Goal: Information Seeking & Learning: Learn about a topic

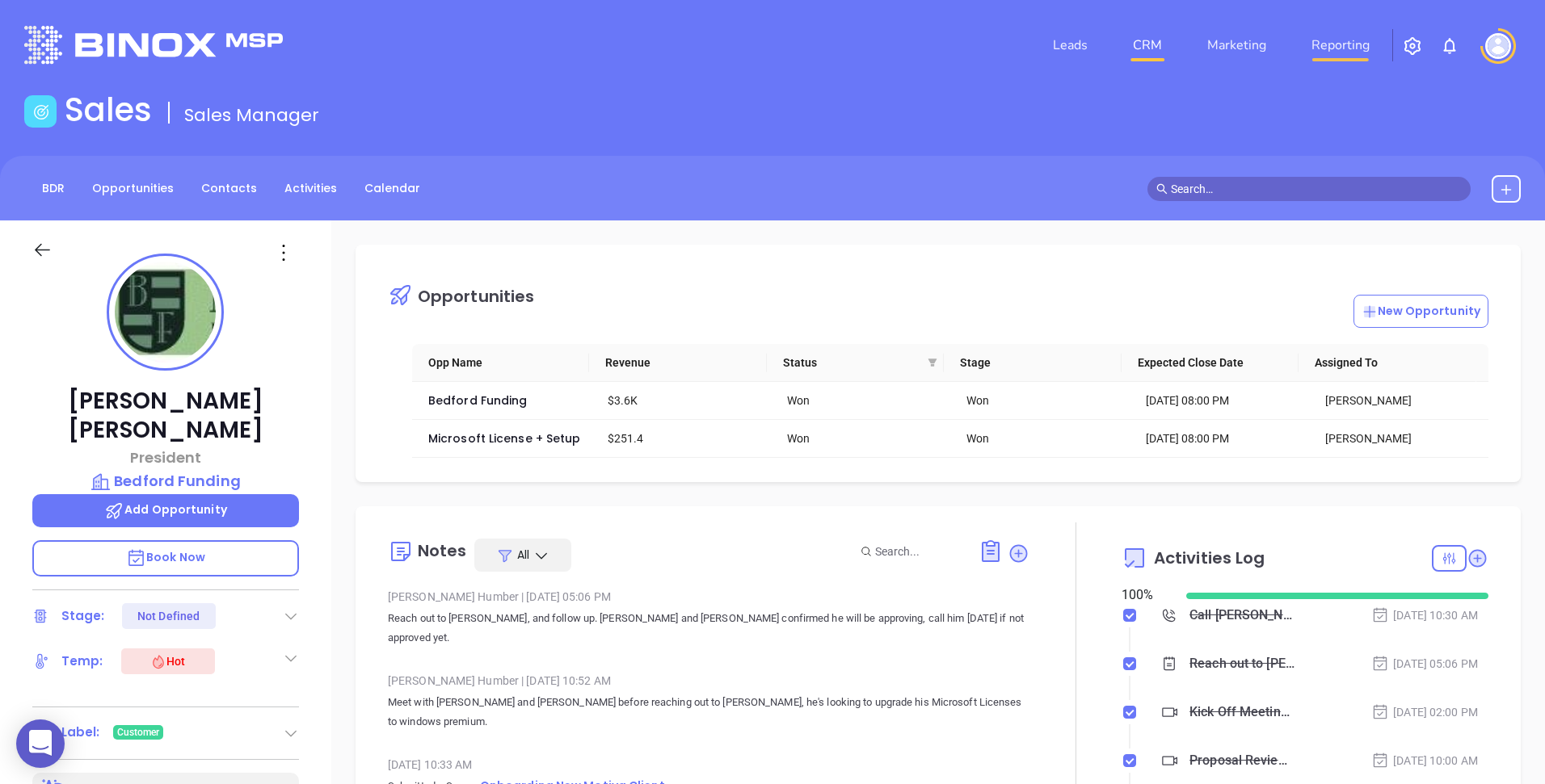
click at [1318, 42] on link "Reporting" at bounding box center [1340, 46] width 71 height 32
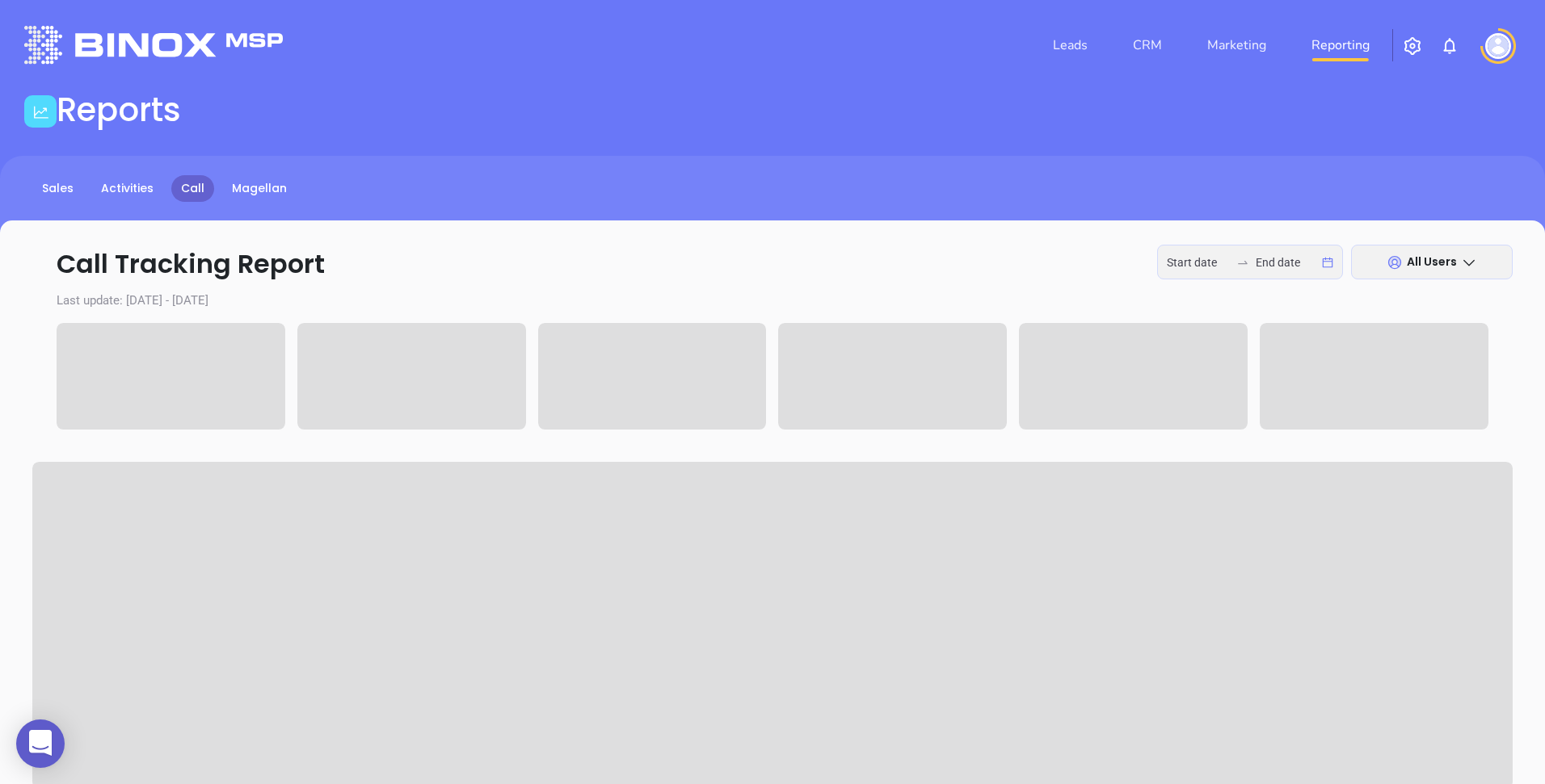
type input "[DATE]"
click at [59, 195] on link "Sales" at bounding box center [57, 188] width 50 height 27
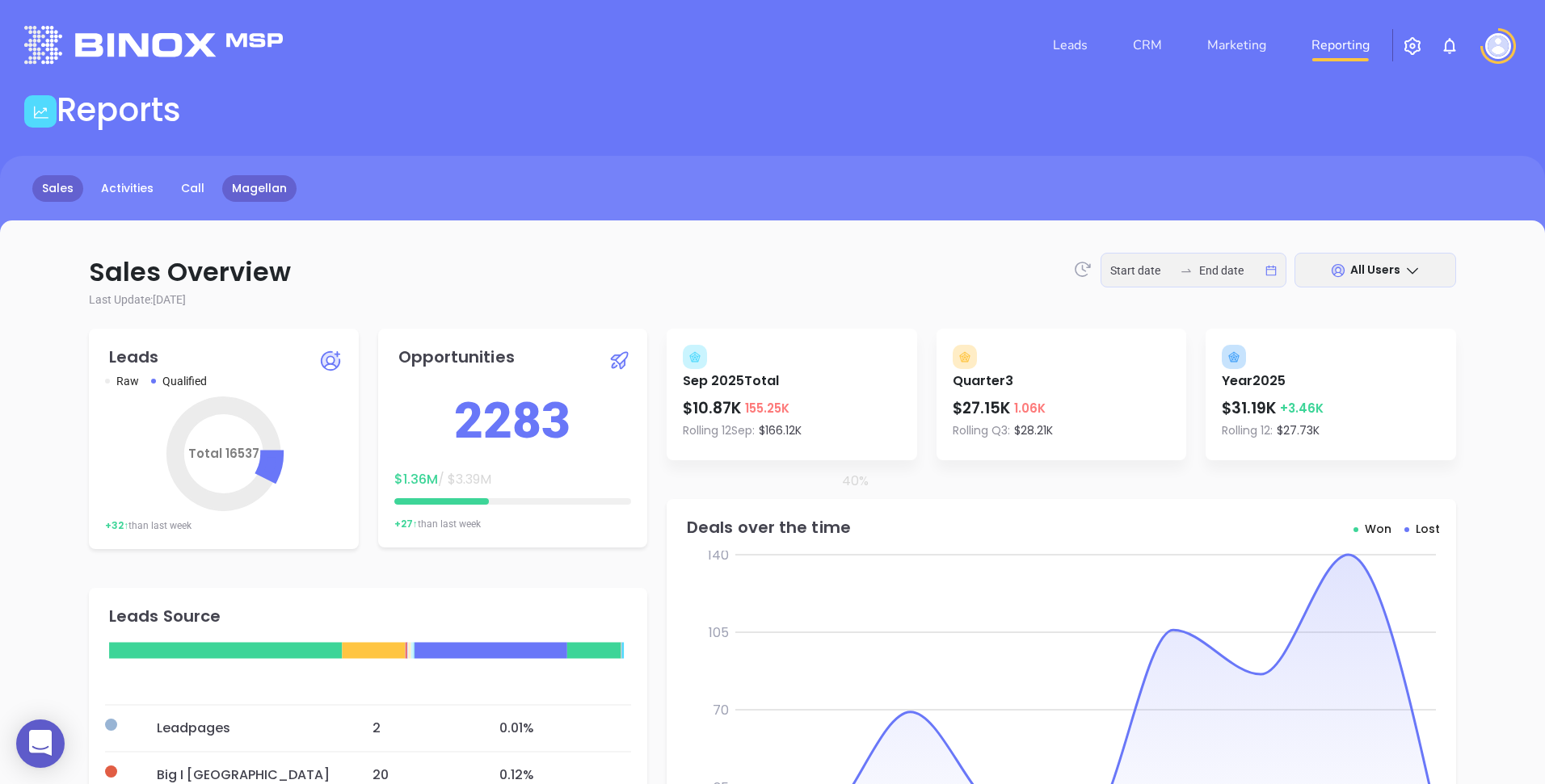
click at [264, 193] on link "Magellan" at bounding box center [259, 188] width 74 height 27
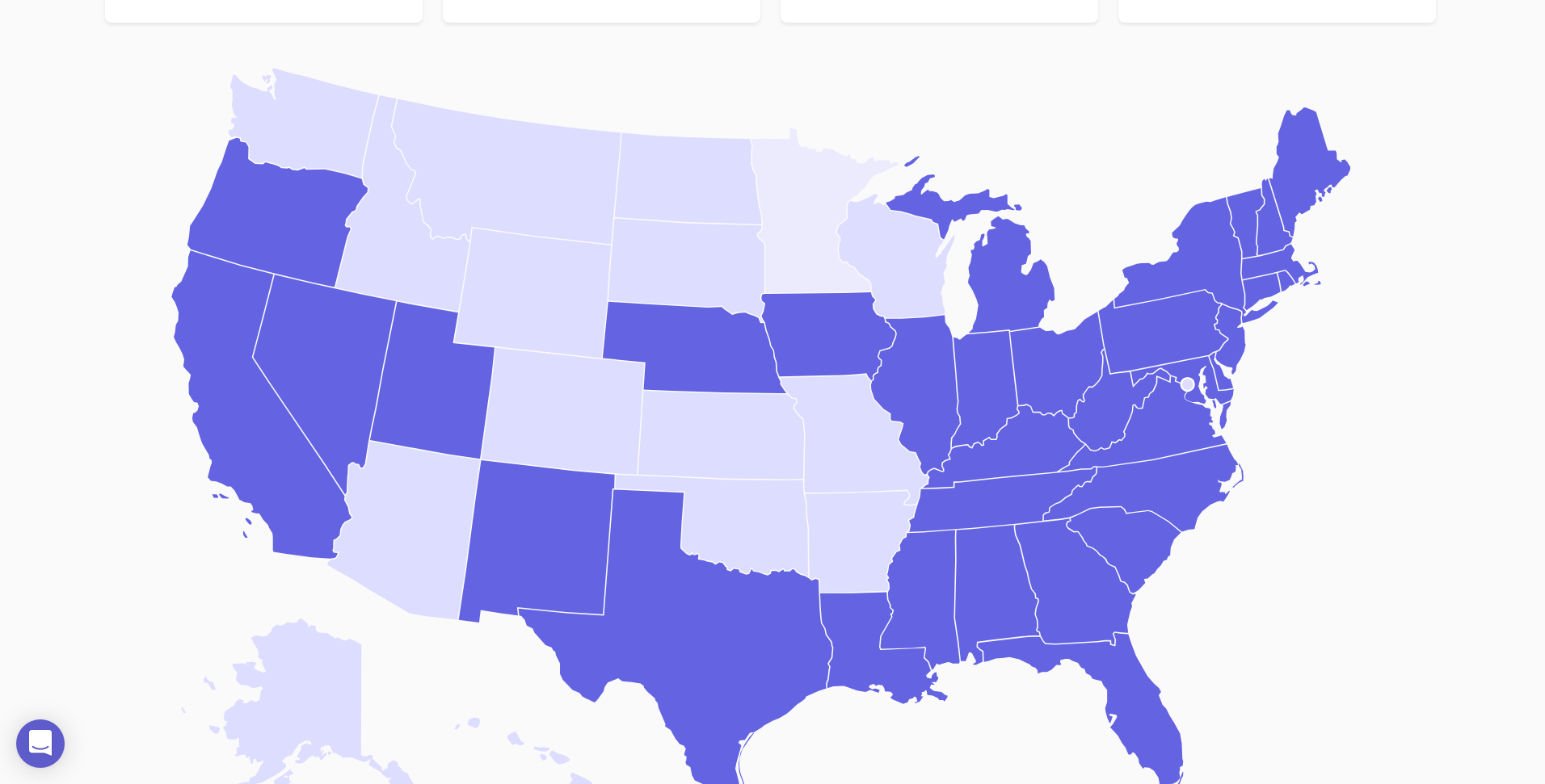
scroll to position [421, 0]
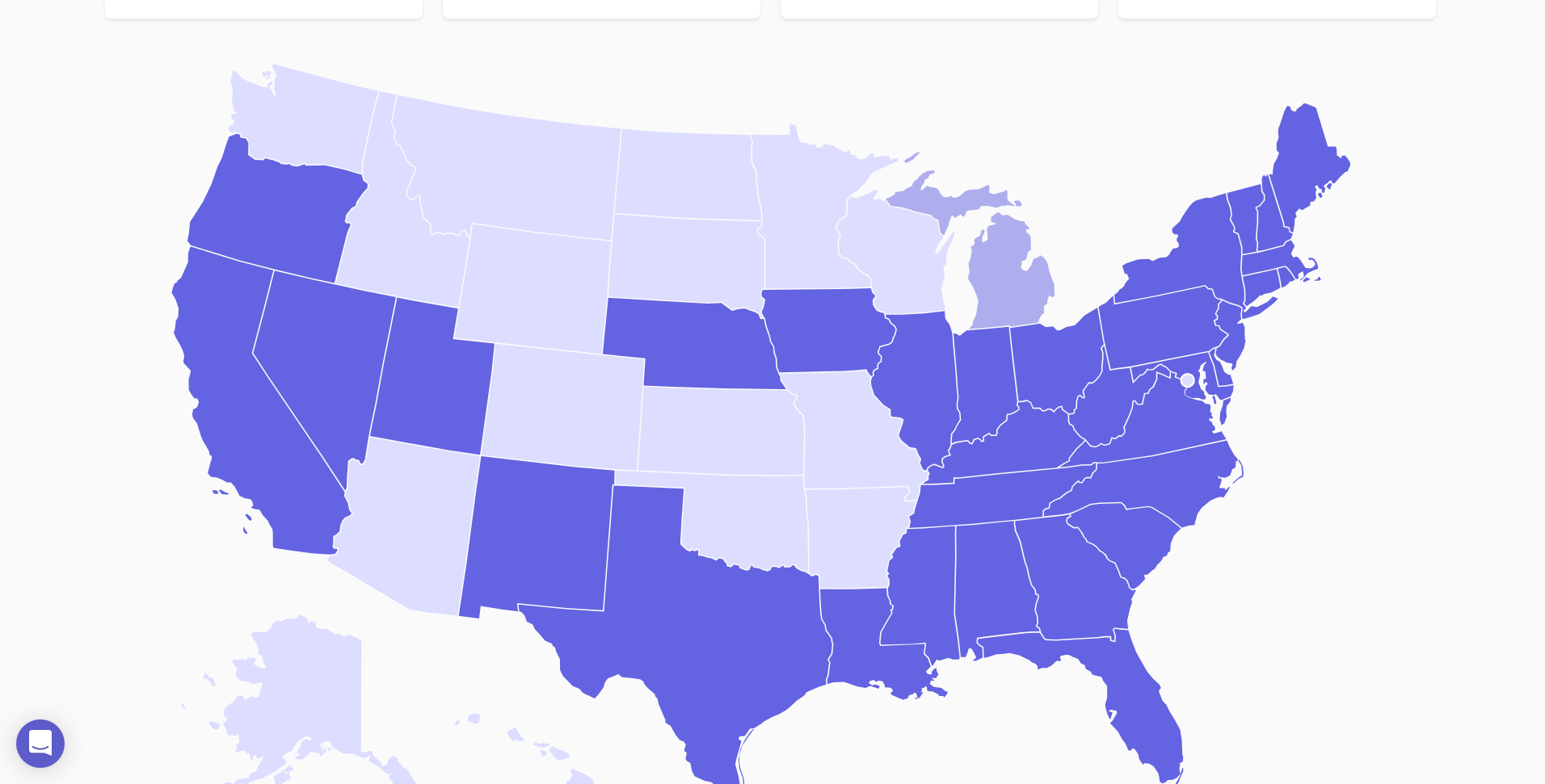
click at [1012, 267] on icon "[US_STATE]" at bounding box center [970, 241] width 168 height 177
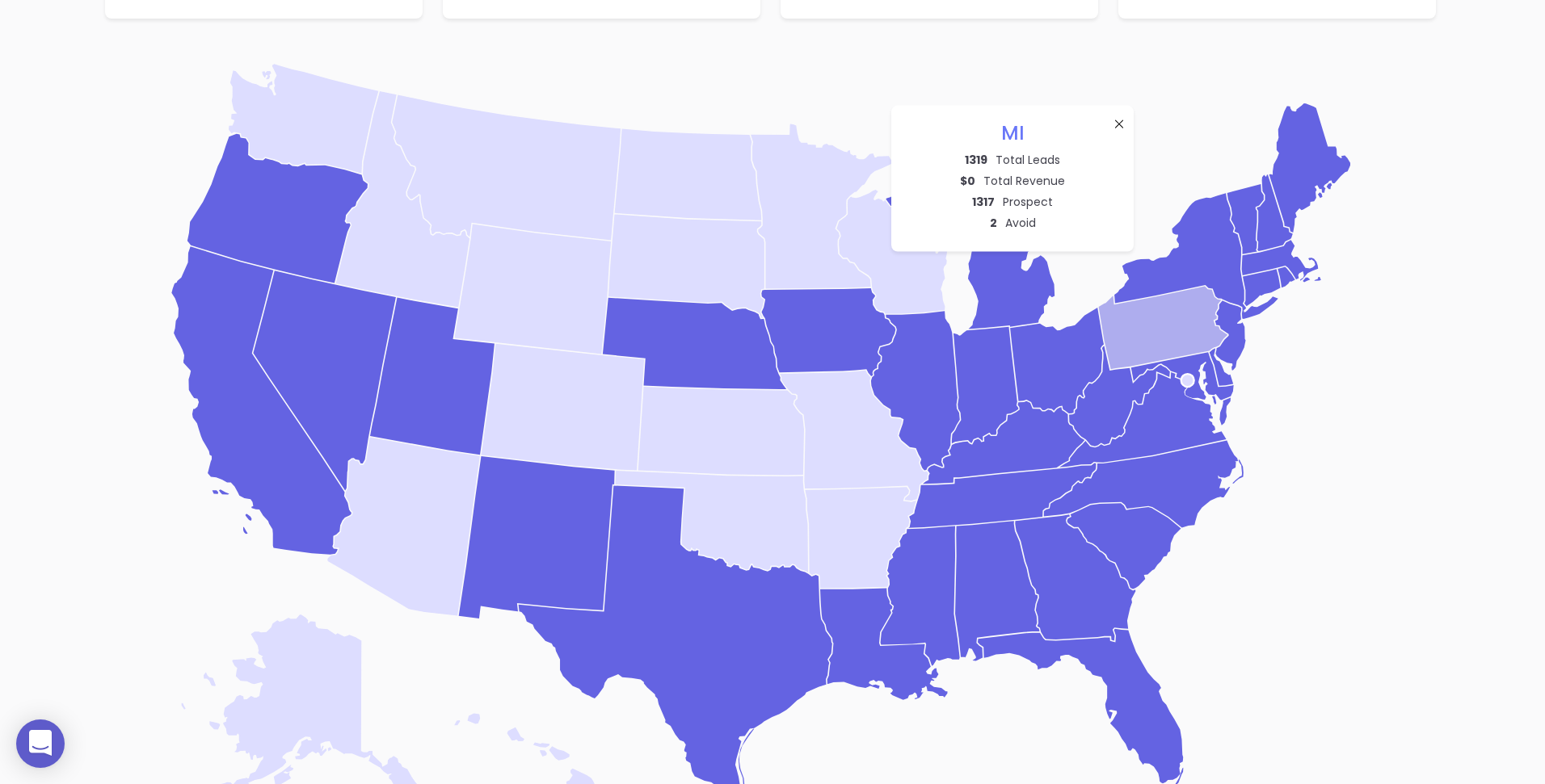
click at [1153, 343] on icon "[US_STATE]" at bounding box center [1162, 326] width 129 height 83
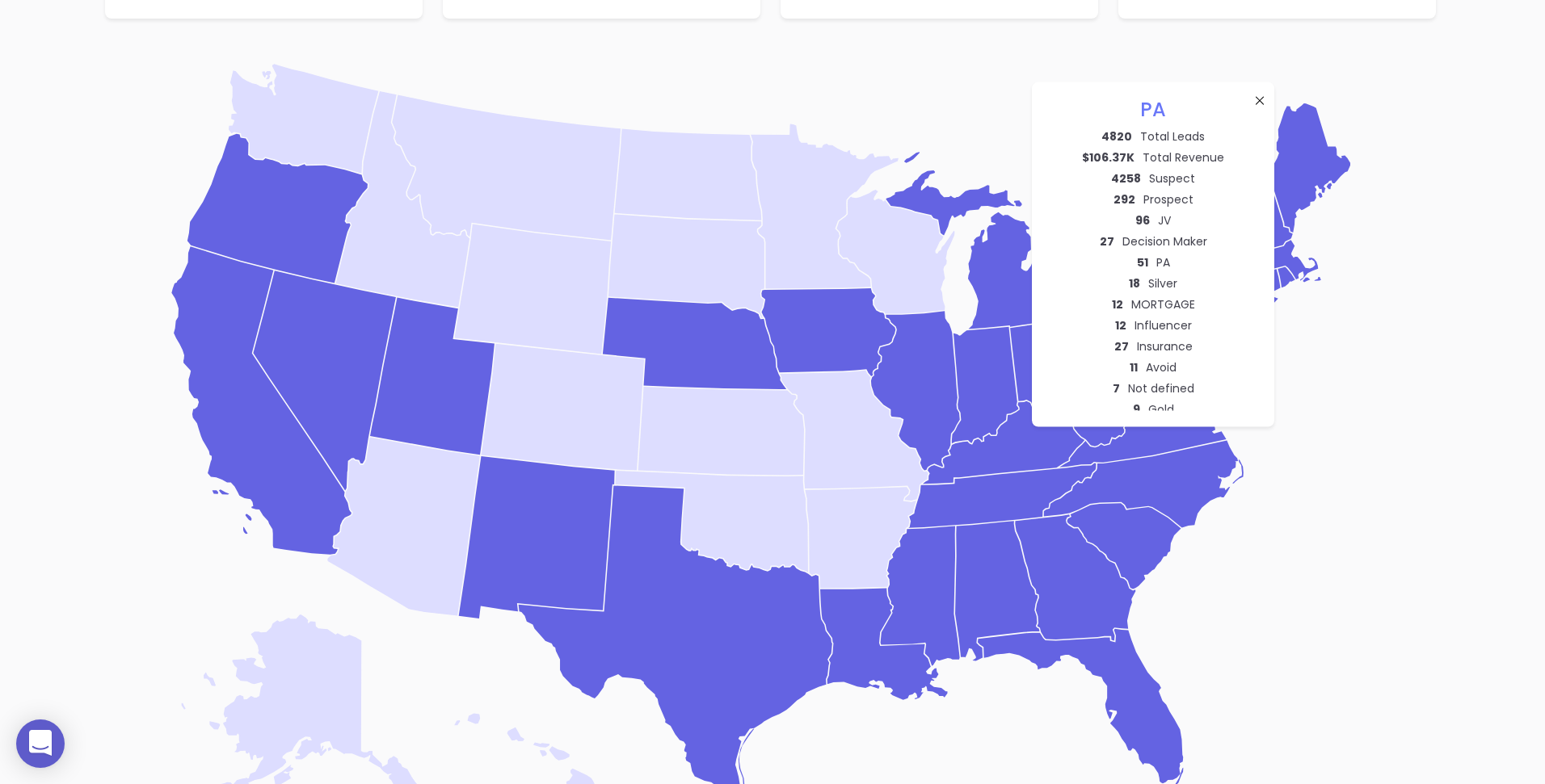
click at [1257, 102] on icon at bounding box center [1259, 100] width 13 height 13
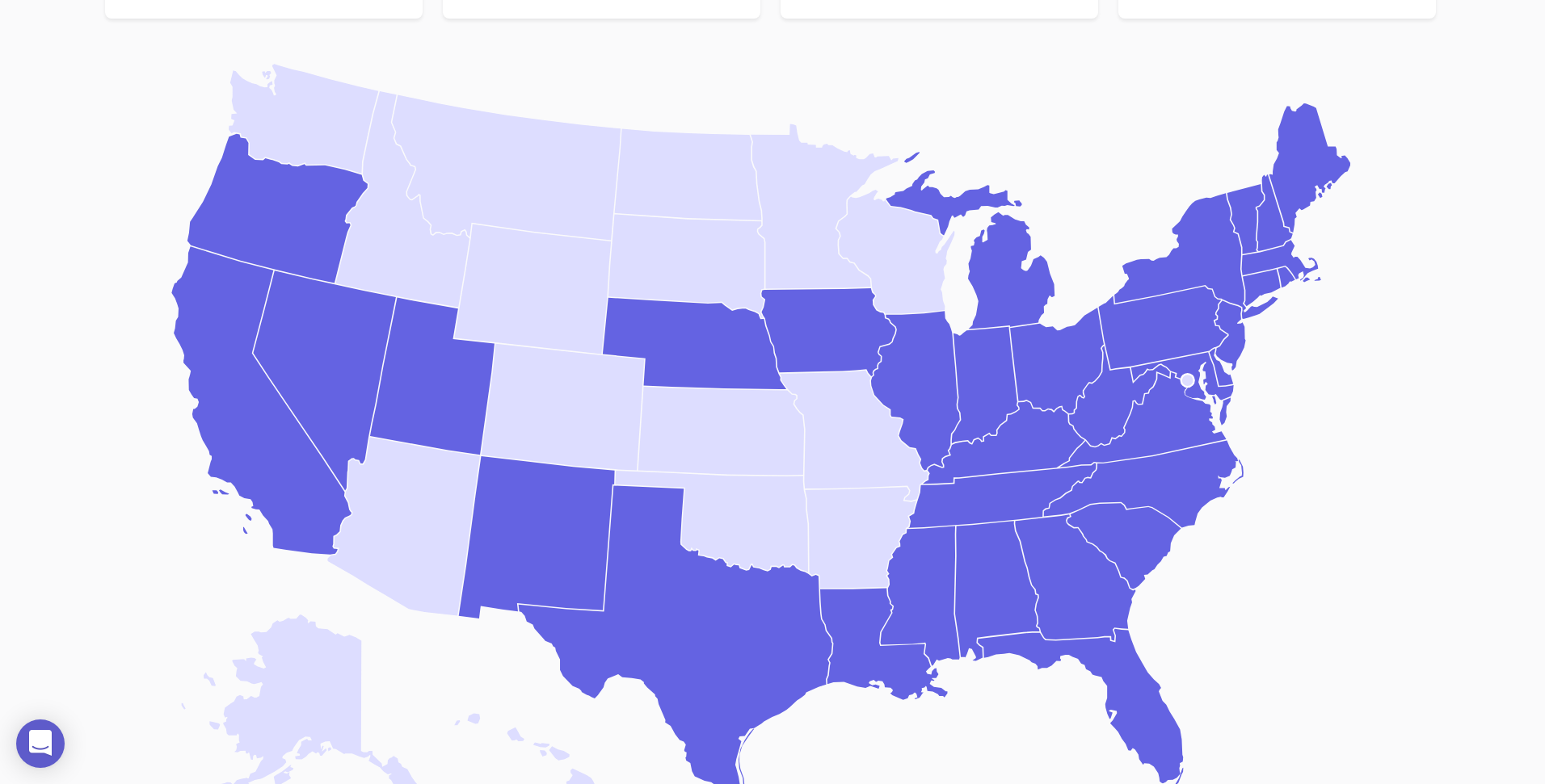
click at [1337, 362] on icon "Blank [GEOGRAPHIC_DATA] states map [US_STATE] [US_STATE] [US_STATE] [US_STATE] …" at bounding box center [772, 439] width 1238 height 765
click at [1192, 369] on icon "[US_STATE]" at bounding box center [1182, 378] width 103 height 52
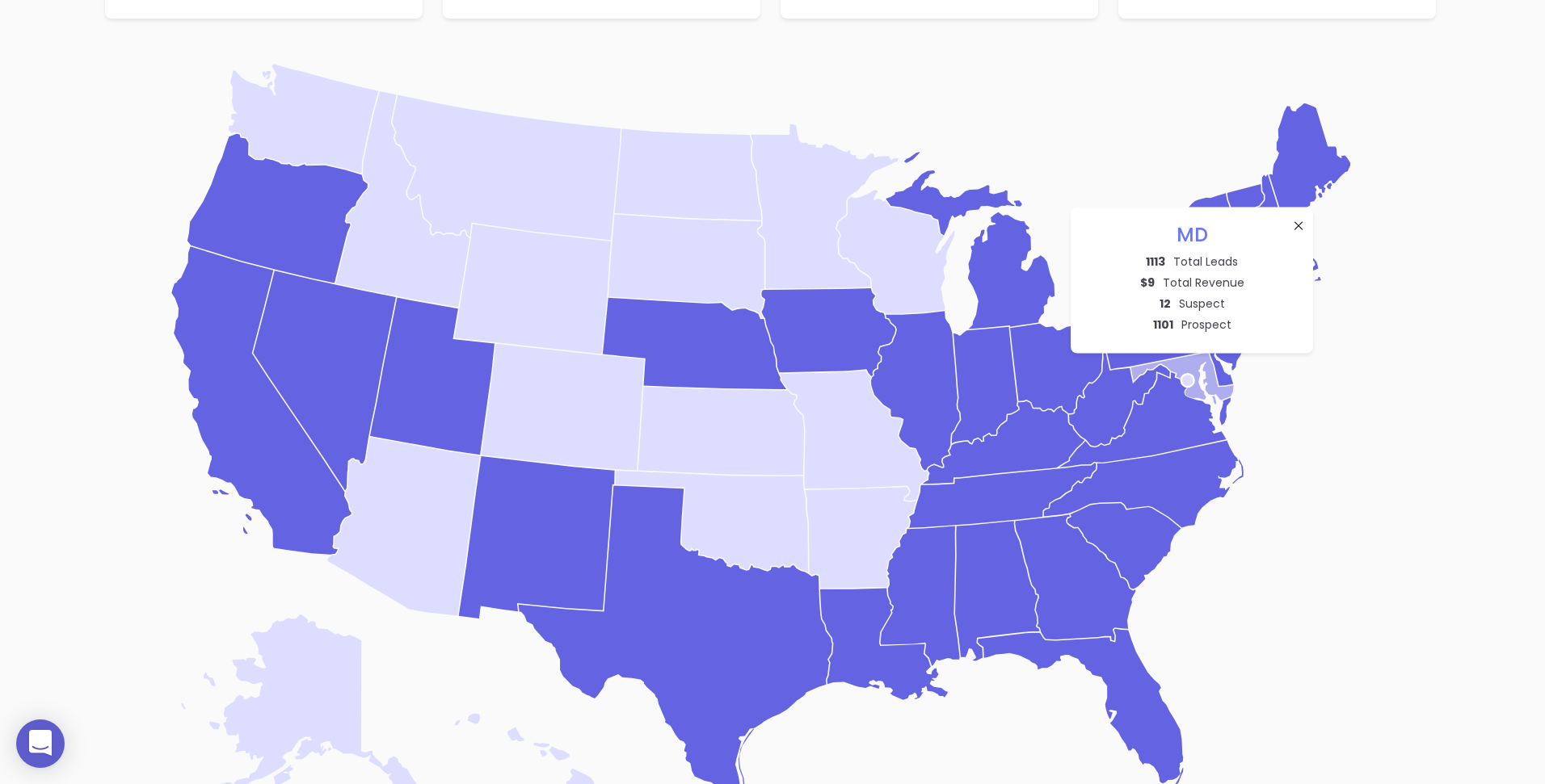
click at [1192, 369] on icon "[US_STATE]" at bounding box center [1182, 378] width 103 height 52
click at [1181, 402] on icon "[US_STATE]" at bounding box center [1145, 420] width 171 height 95
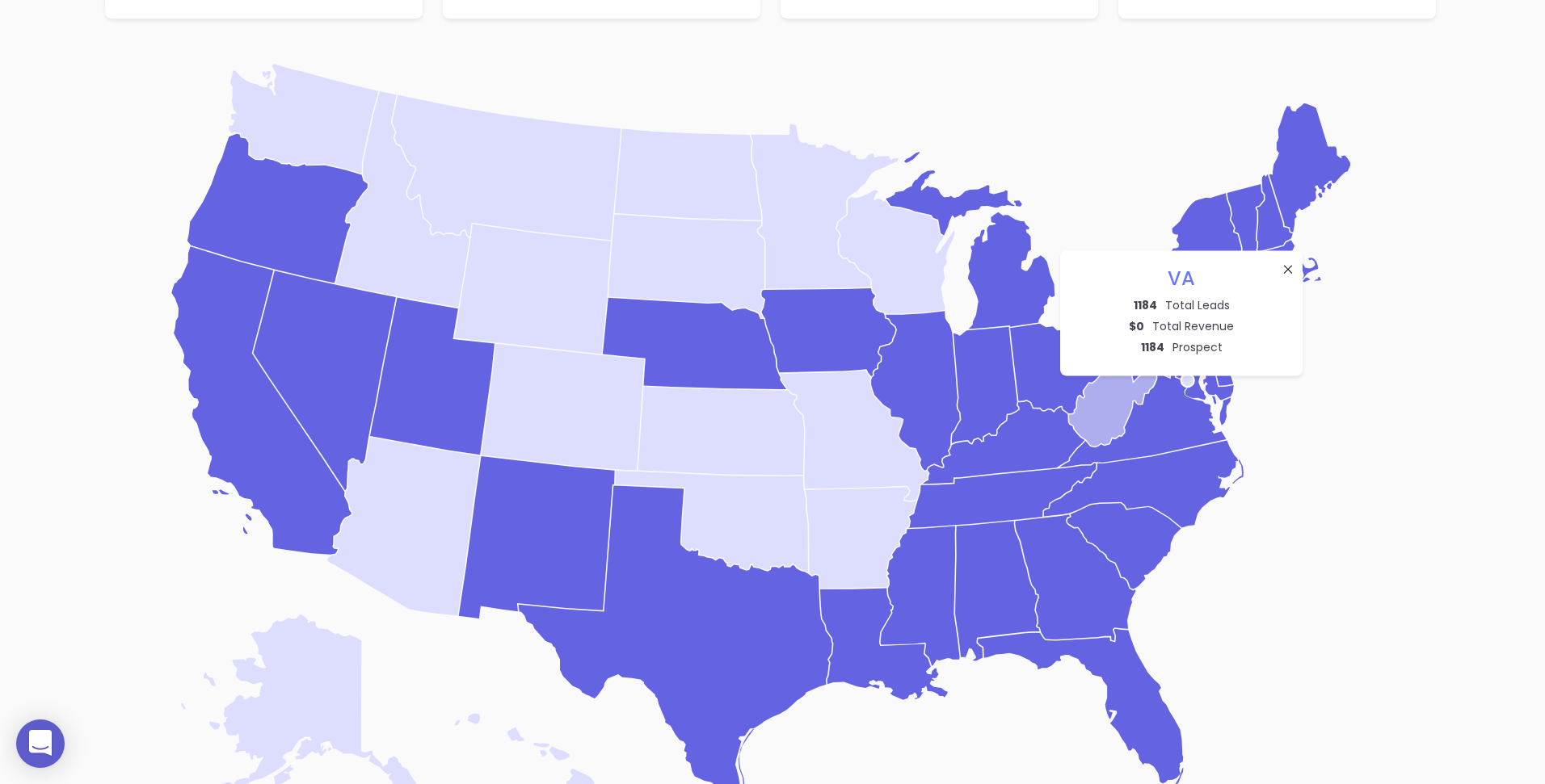
click at [1135, 388] on icon "[US_STATE]" at bounding box center [1119, 396] width 101 height 101
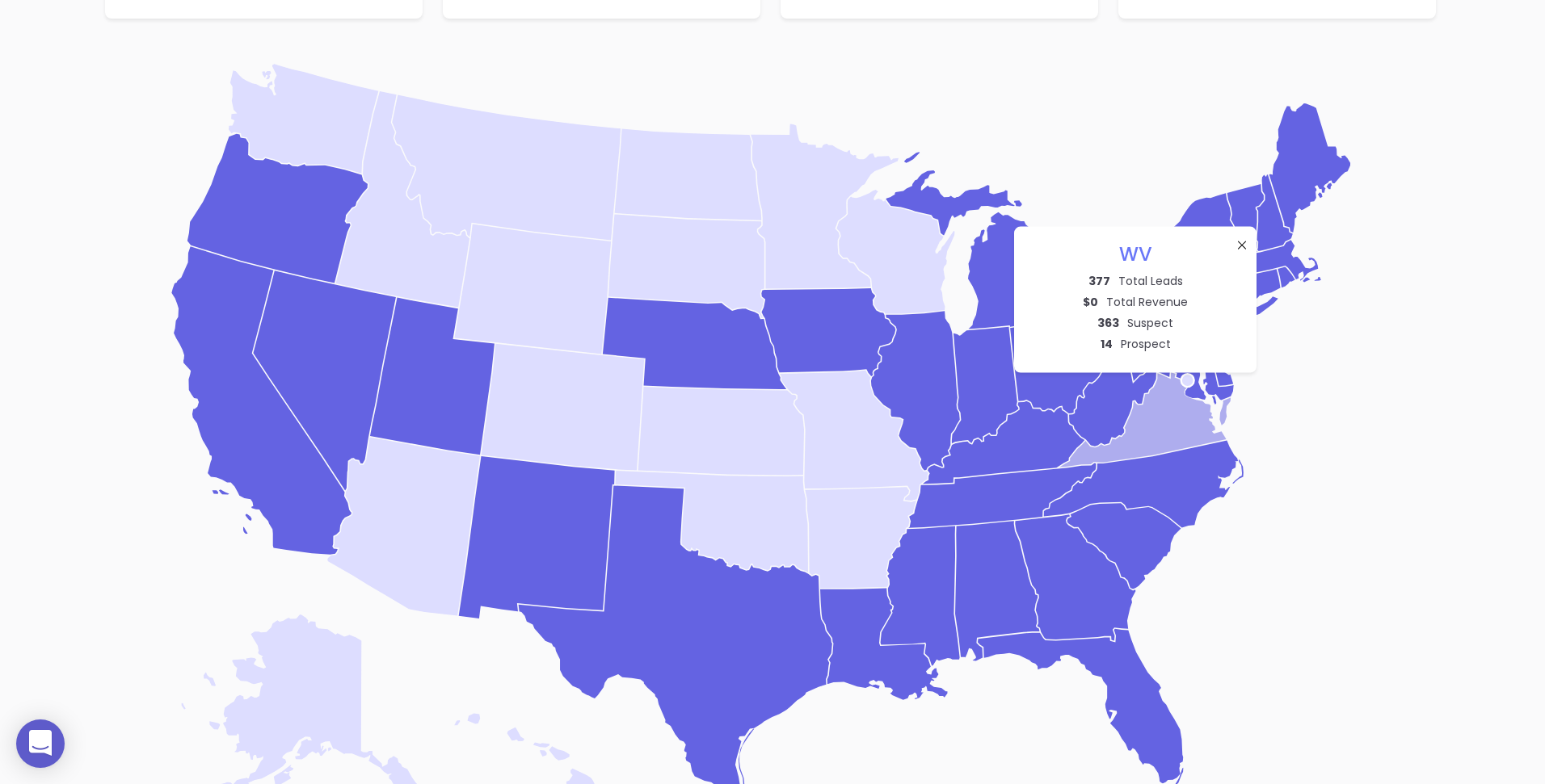
click at [1171, 403] on icon "[US_STATE]" at bounding box center [1145, 420] width 171 height 95
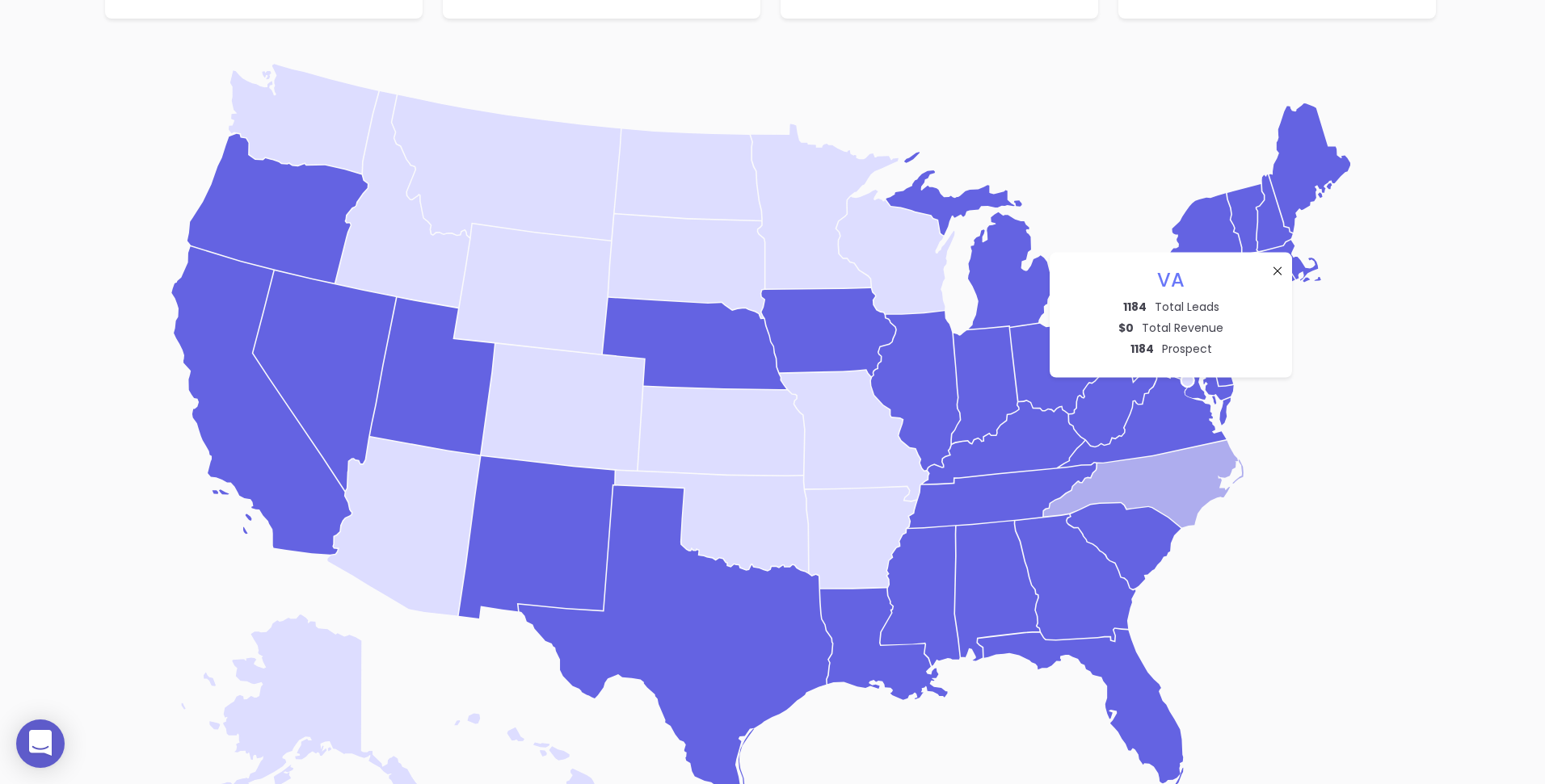
click at [1198, 474] on icon "[US_STATE]" at bounding box center [1143, 483] width 200 height 88
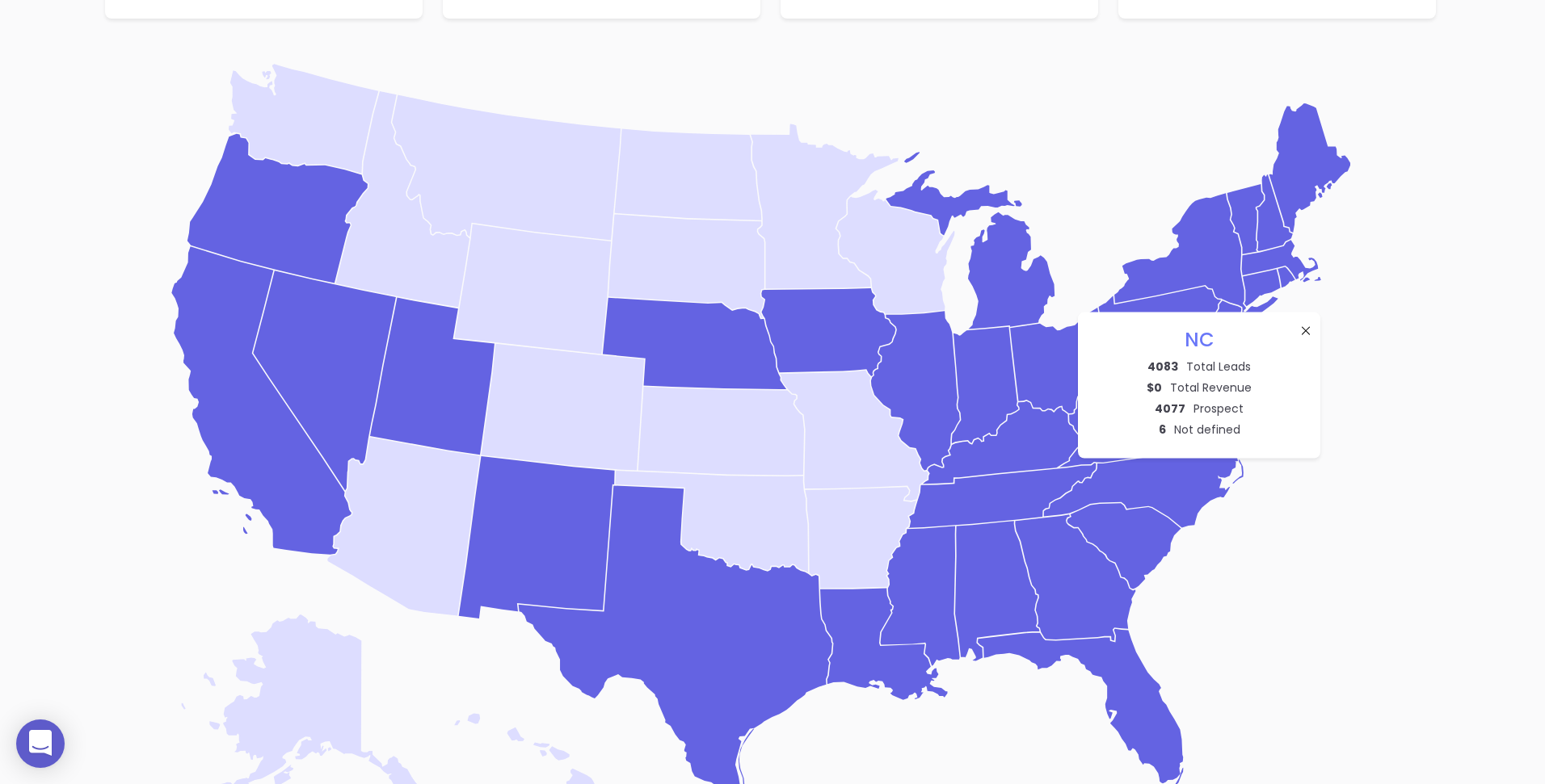
click at [1272, 501] on icon "Blank [GEOGRAPHIC_DATA] states map [US_STATE] [US_STATE] [US_STATE] [US_STATE] …" at bounding box center [772, 439] width 1238 height 765
click at [1032, 475] on icon "[US_STATE]" at bounding box center [1002, 495] width 188 height 65
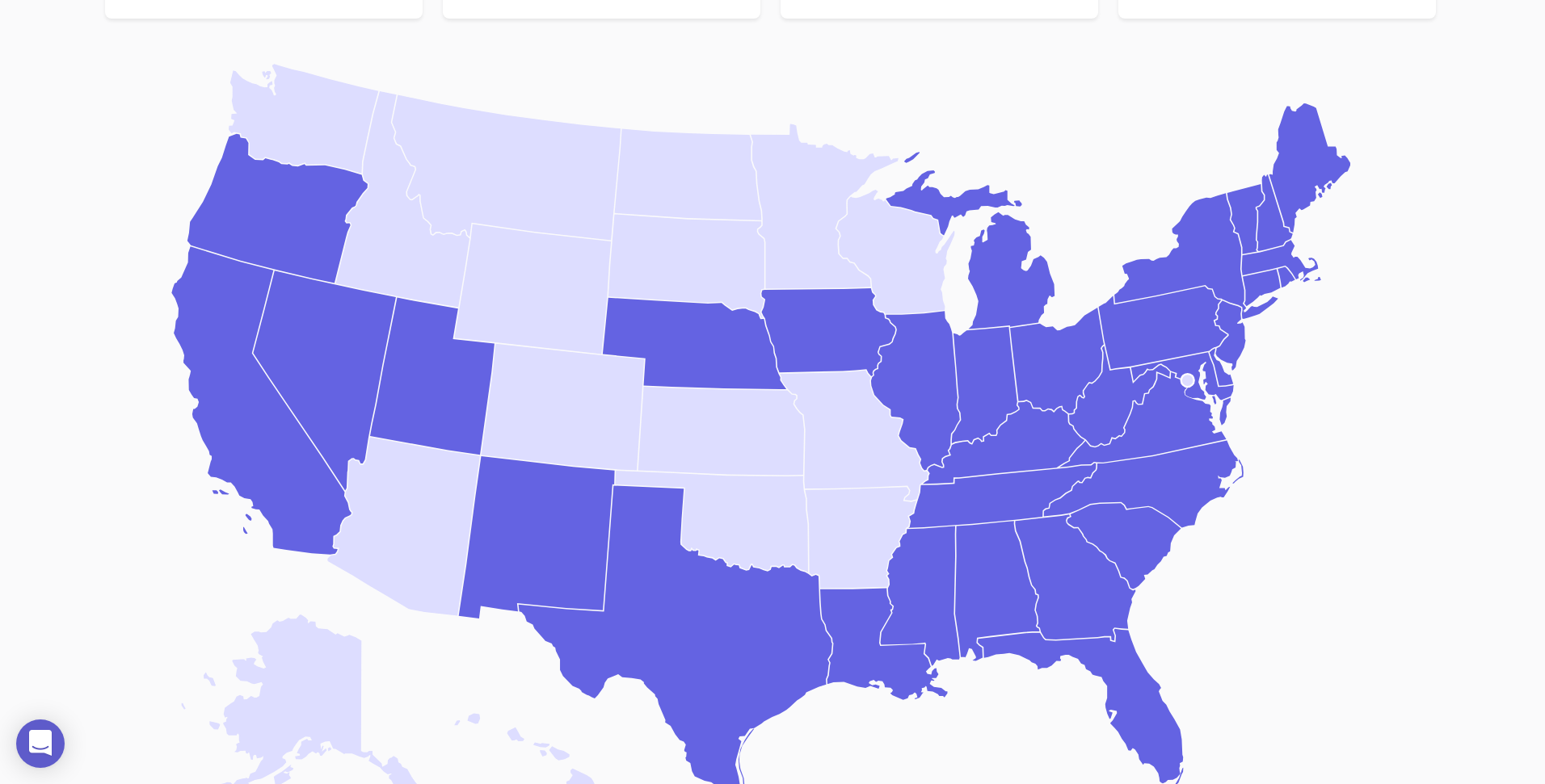
click at [1297, 210] on icon "Blank [GEOGRAPHIC_DATA] states map [US_STATE] [US_STATE] [US_STATE] [US_STATE] …" at bounding box center [772, 439] width 1238 height 765
click at [1297, 162] on icon "[US_STATE]" at bounding box center [1309, 167] width 81 height 129
click at [1236, 341] on icon "[US_STATE]" at bounding box center [1230, 335] width 30 height 69
click at [1221, 380] on icon "[US_STATE]" at bounding box center [1220, 366] width 24 height 37
click at [1214, 384] on icon "[US_STATE]" at bounding box center [1182, 378] width 103 height 52
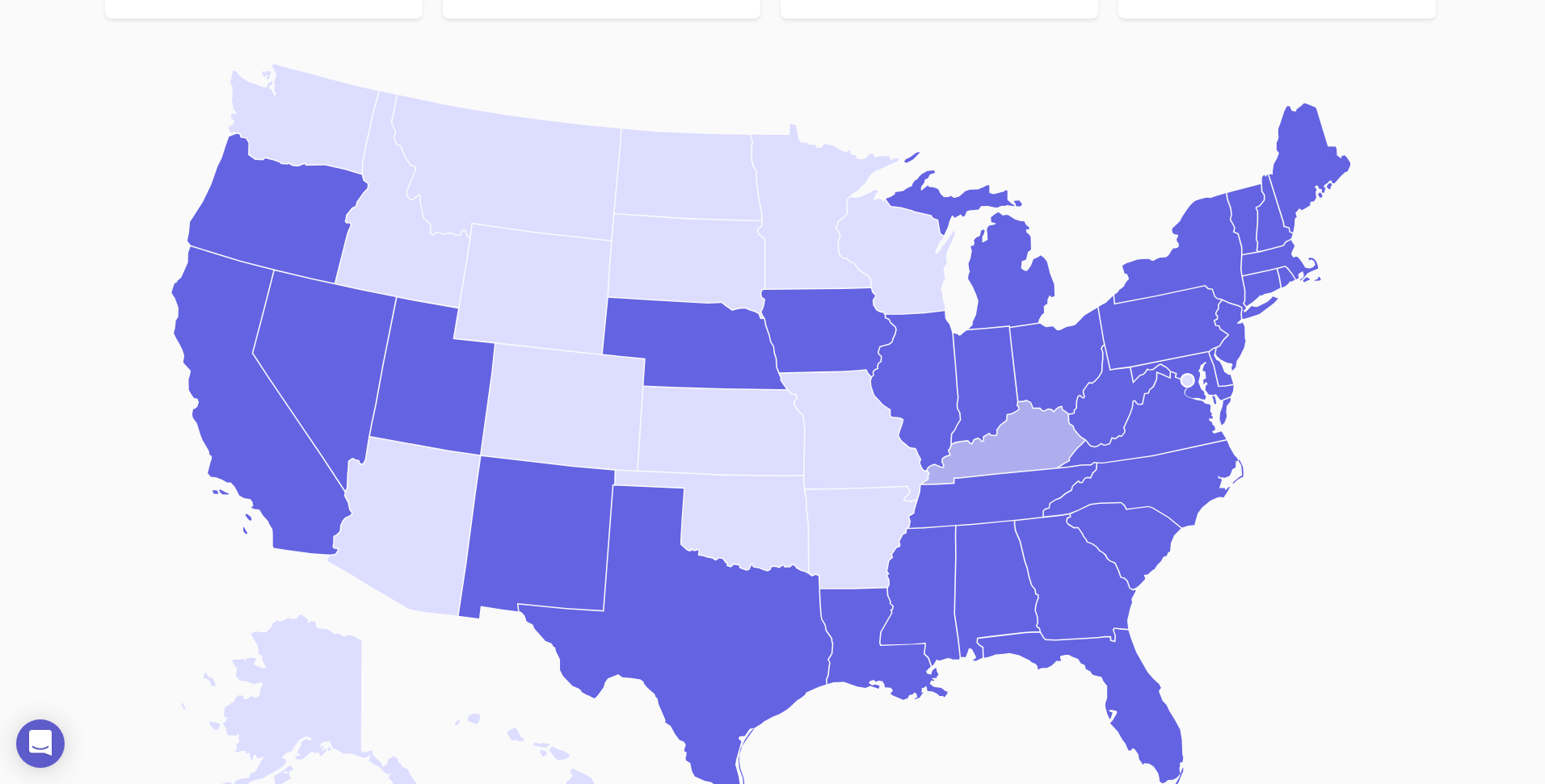
click at [1049, 425] on icon "[US_STATE]" at bounding box center [1003, 441] width 162 height 83
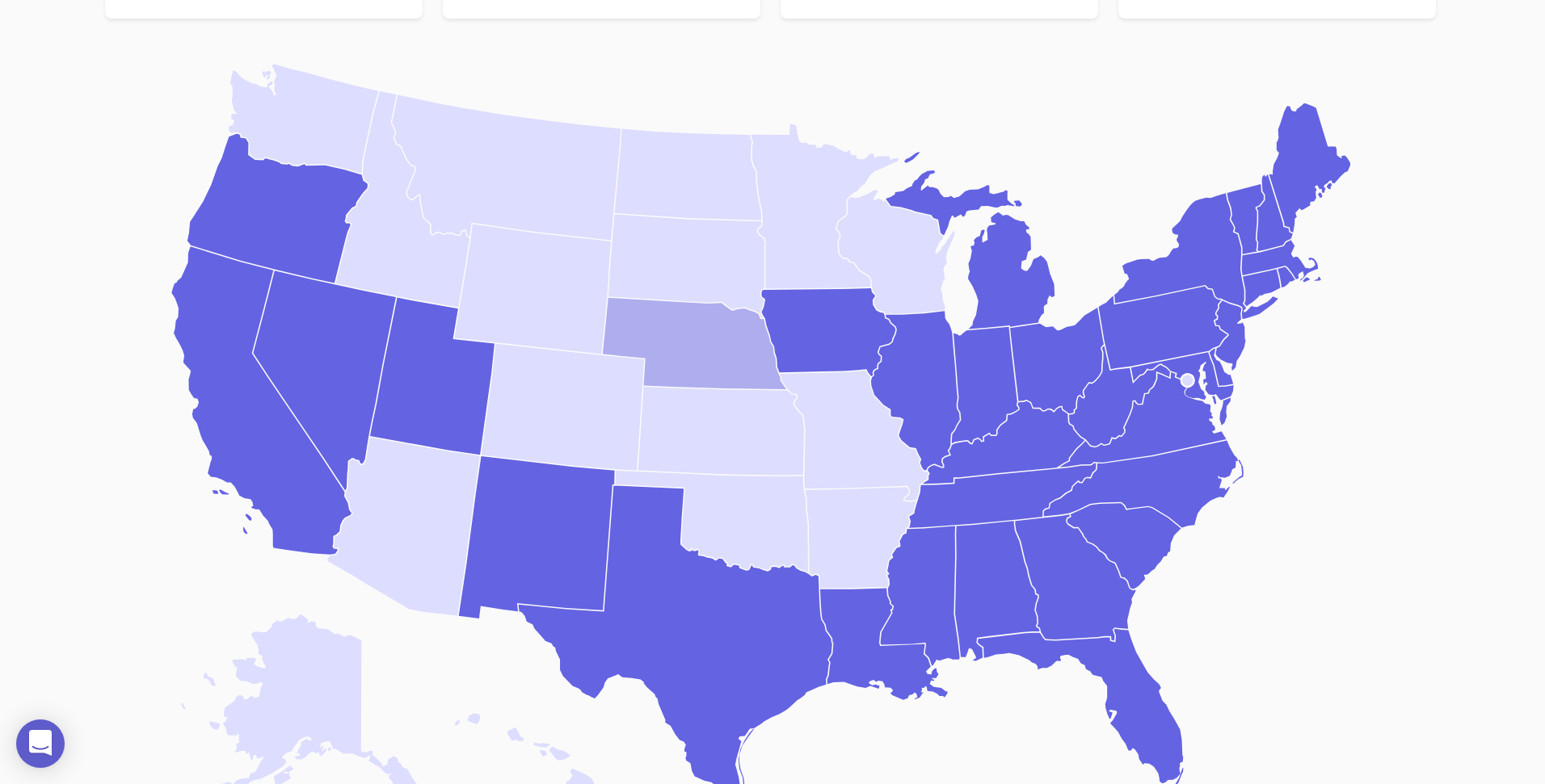
click at [728, 351] on icon "[US_STATE]" at bounding box center [694, 343] width 184 height 91
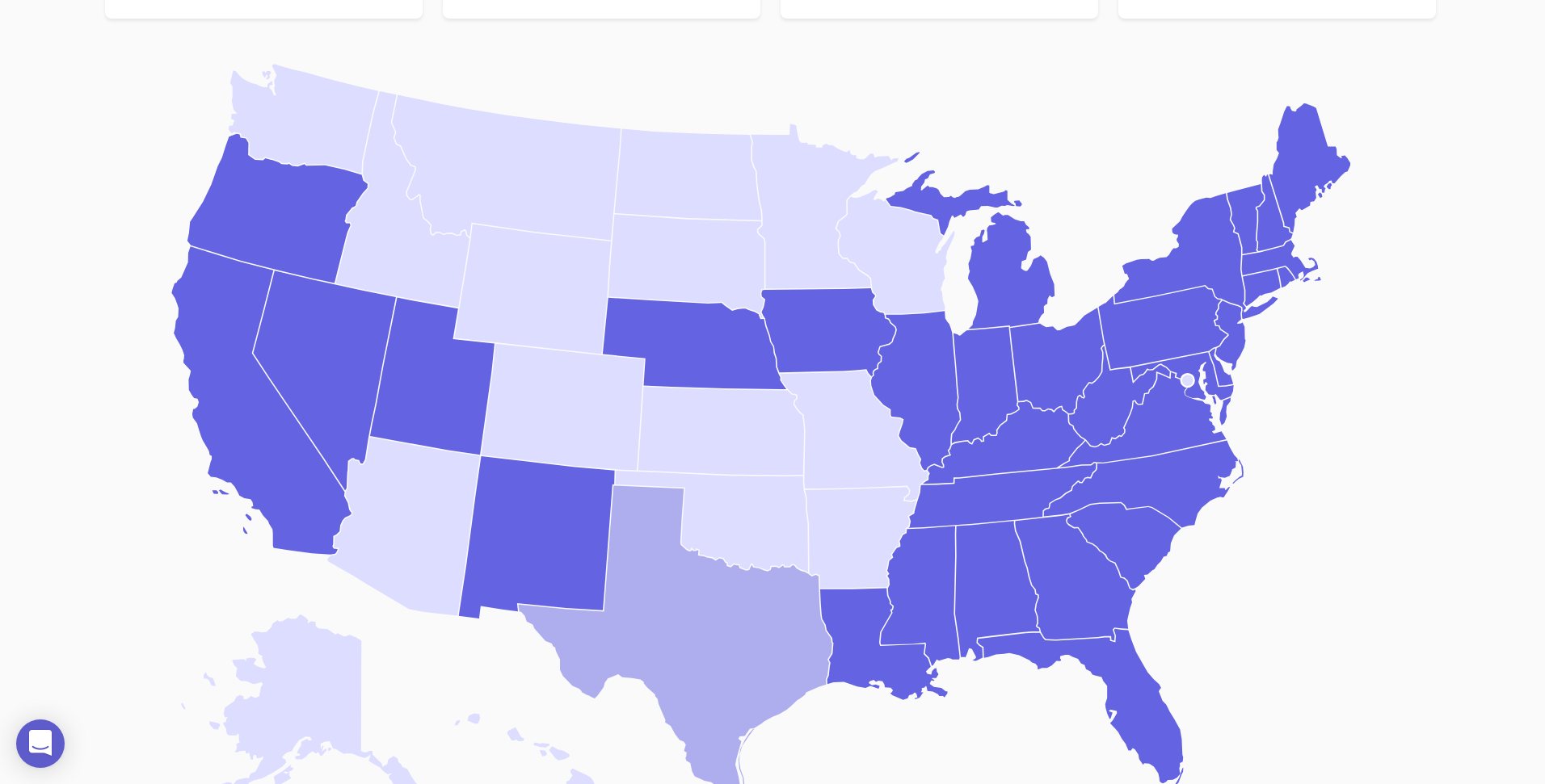
click at [703, 641] on icon "[US_STATE]" at bounding box center [675, 638] width 313 height 307
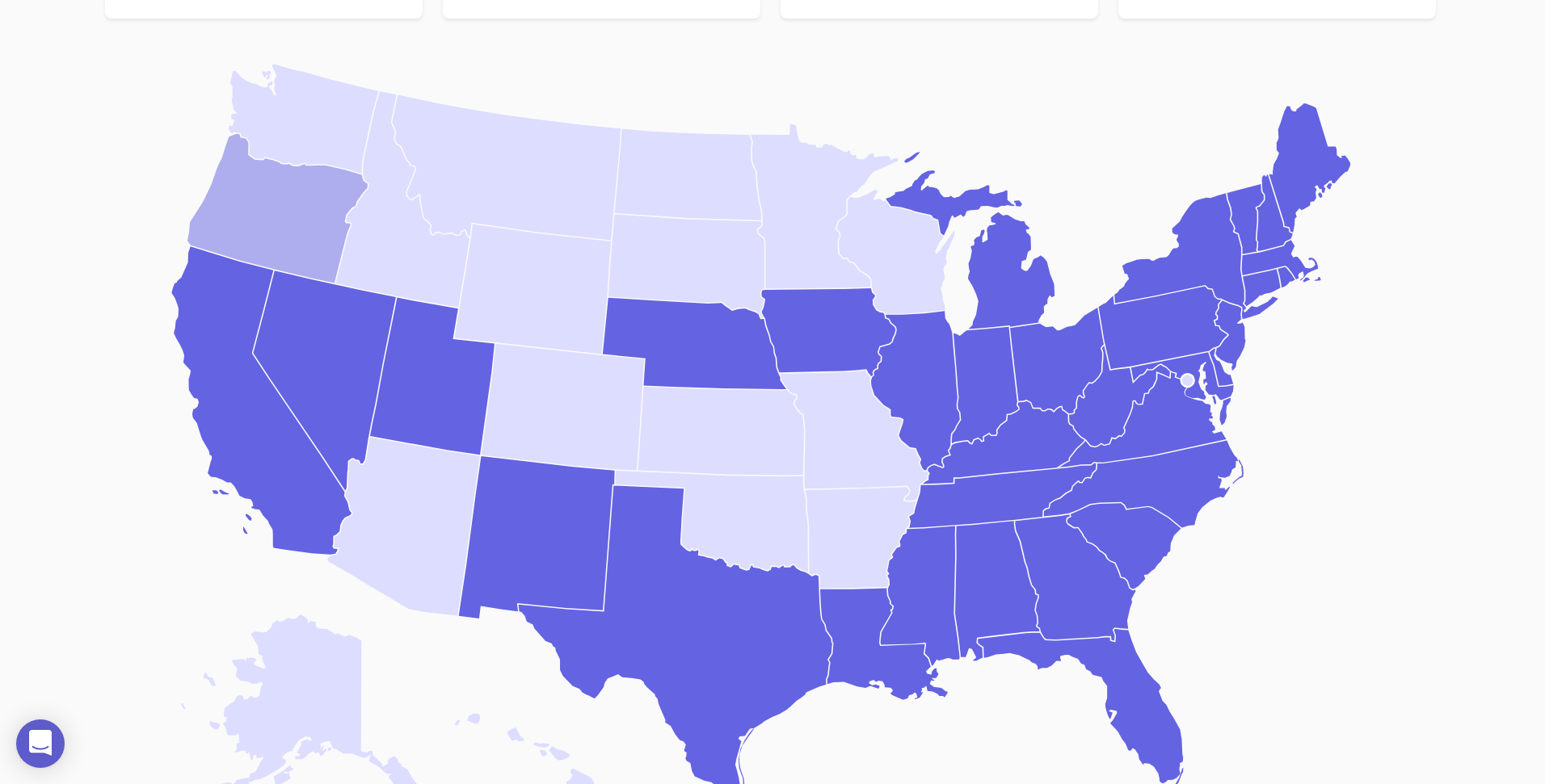
click at [307, 227] on icon "[US_STATE]" at bounding box center [277, 207] width 180 height 149
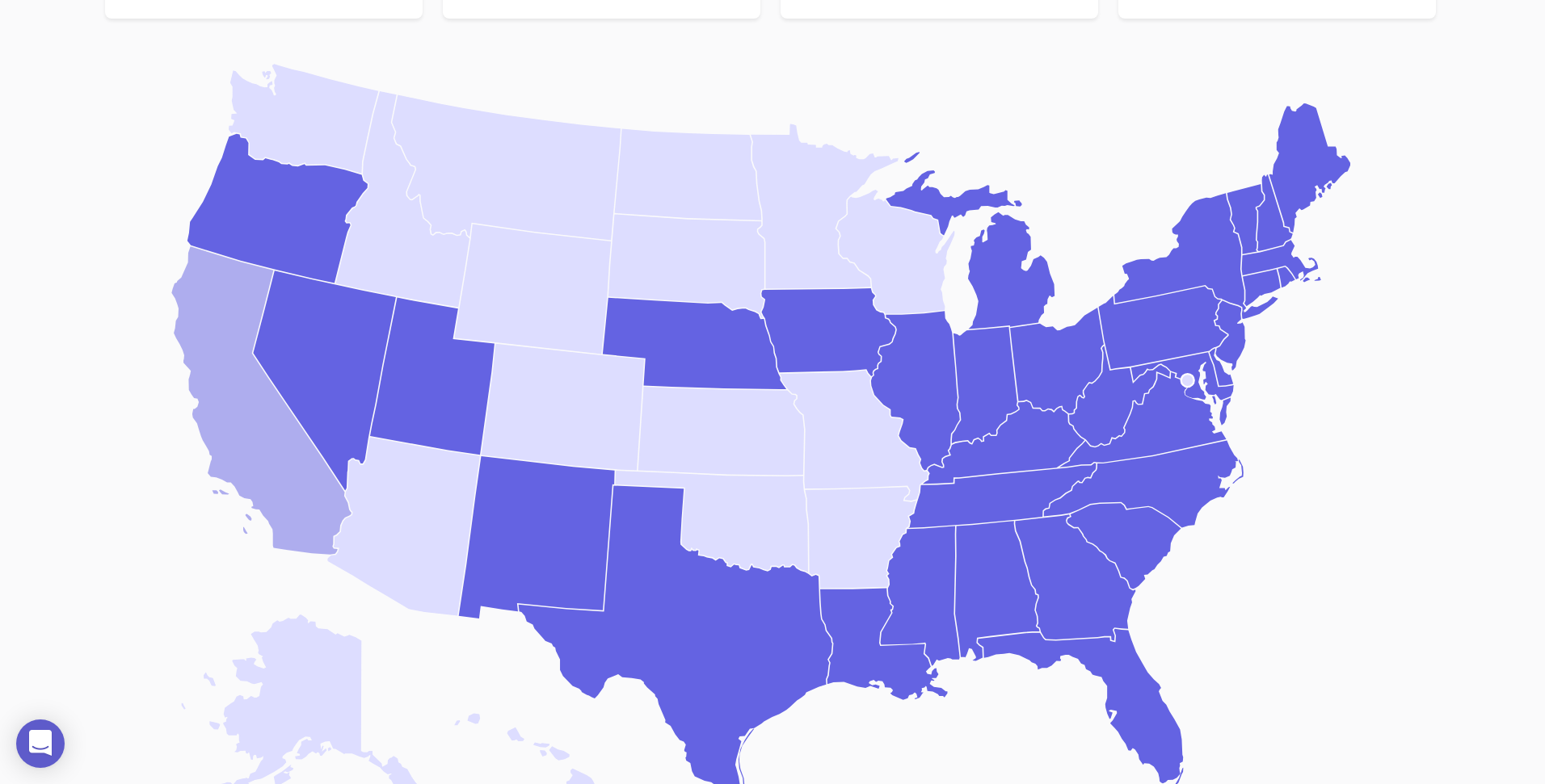
click at [237, 349] on icon "[US_STATE]" at bounding box center [261, 400] width 180 height 307
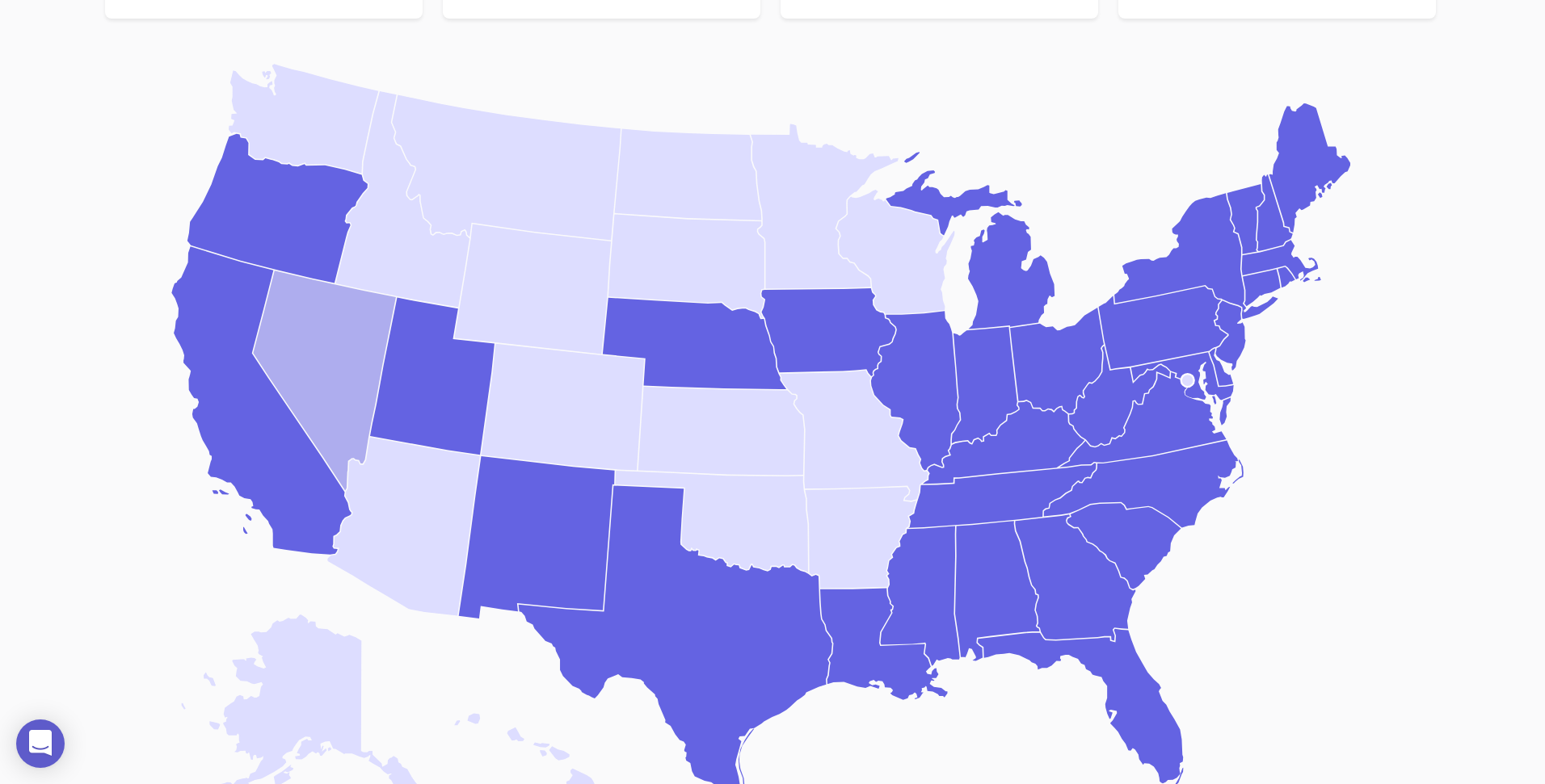
click at [300, 360] on icon "[US_STATE]" at bounding box center [325, 380] width 143 height 220
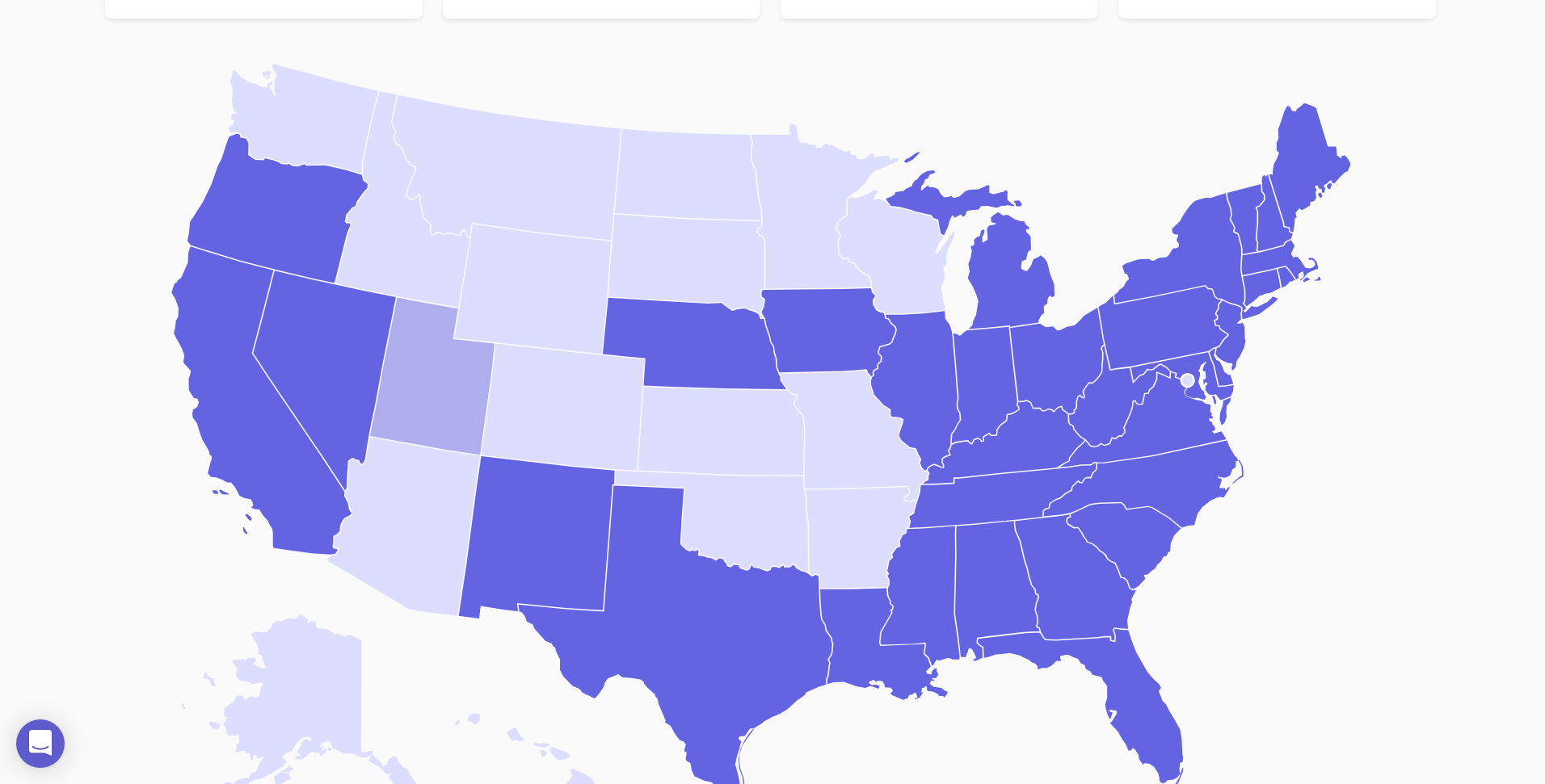
click at [402, 386] on icon "[US_STATE]" at bounding box center [432, 375] width 125 height 157
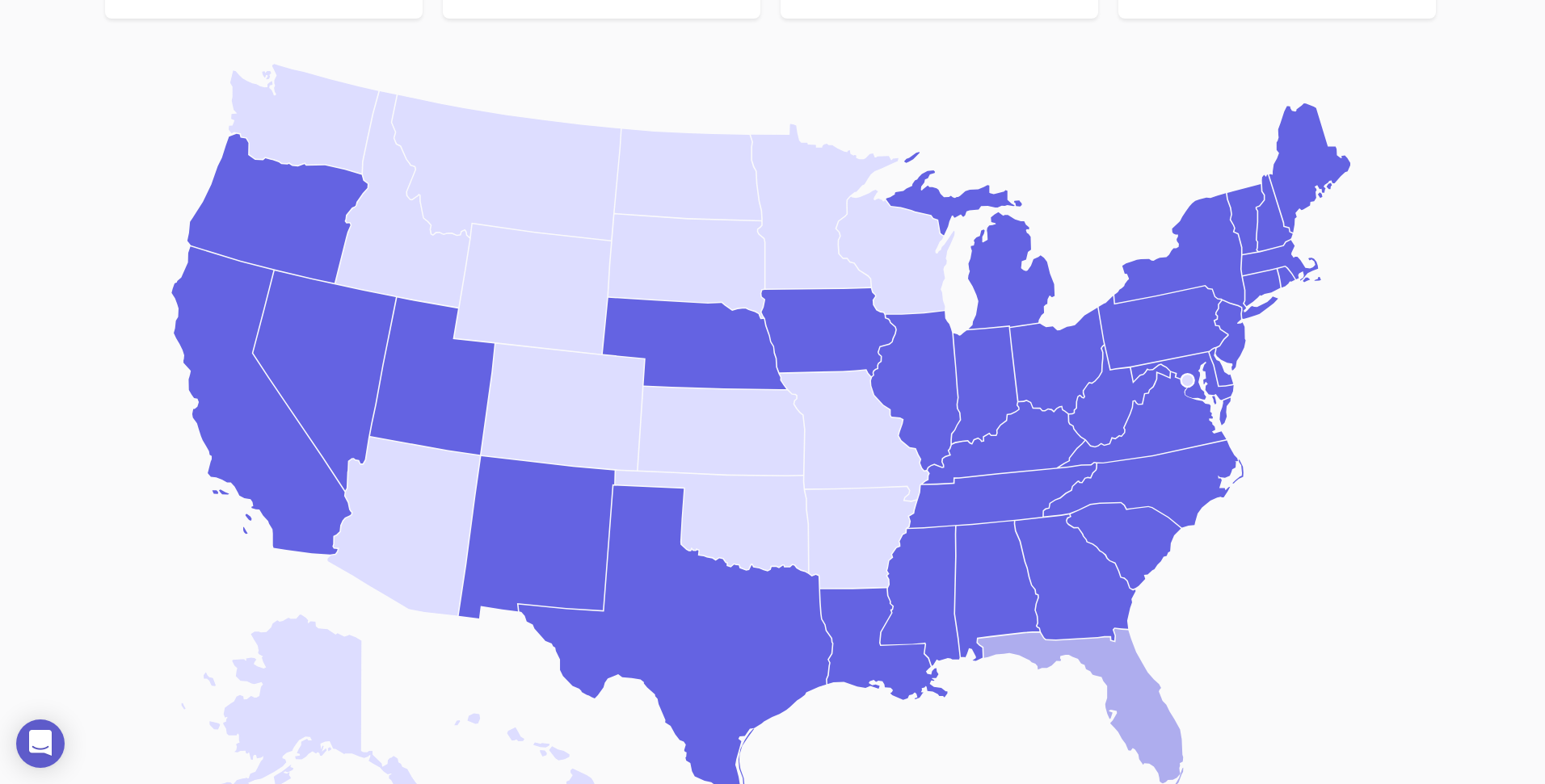
click at [1128, 676] on icon "[US_STATE]" at bounding box center [1080, 715] width 206 height 173
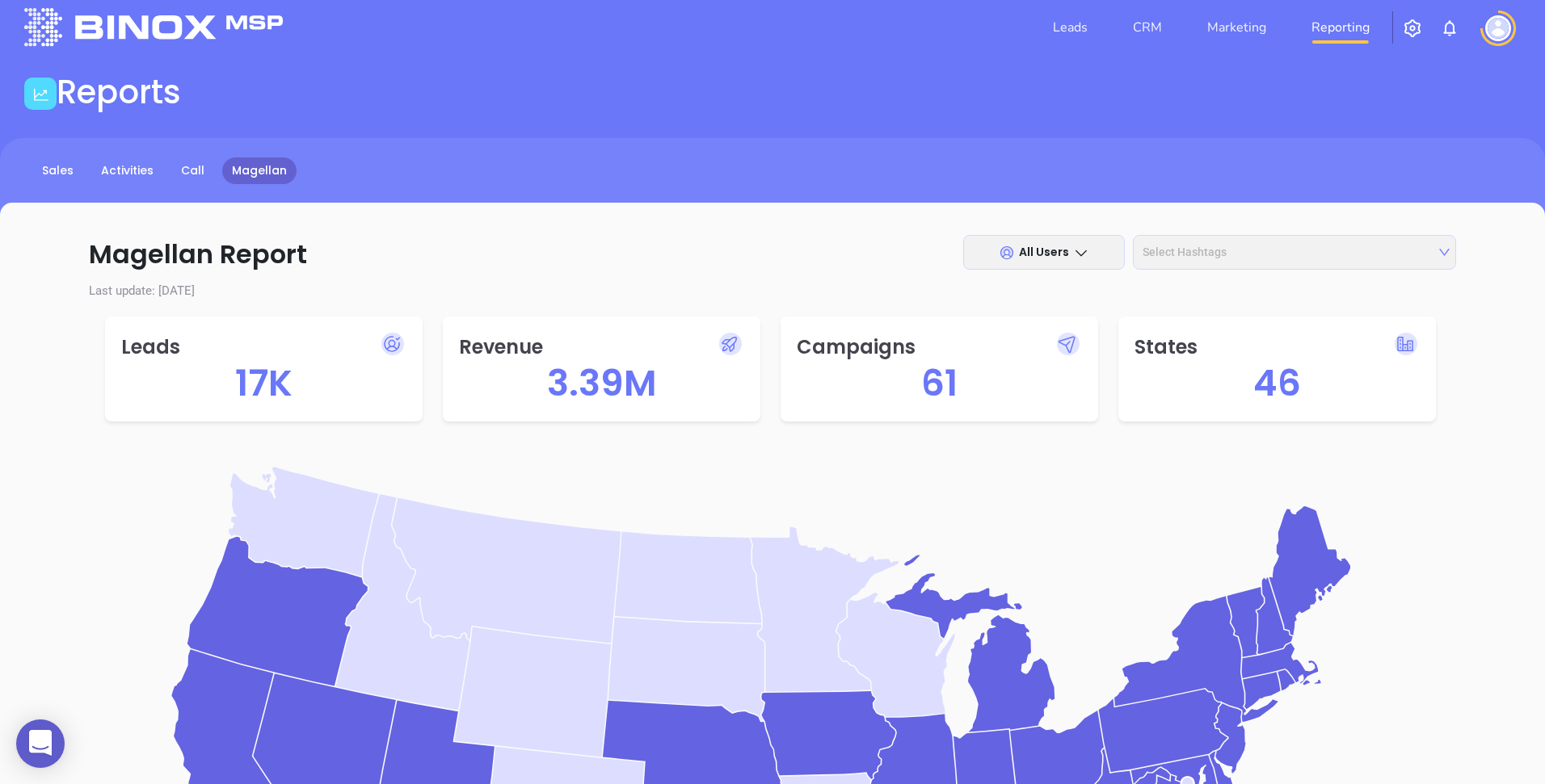
scroll to position [24, 0]
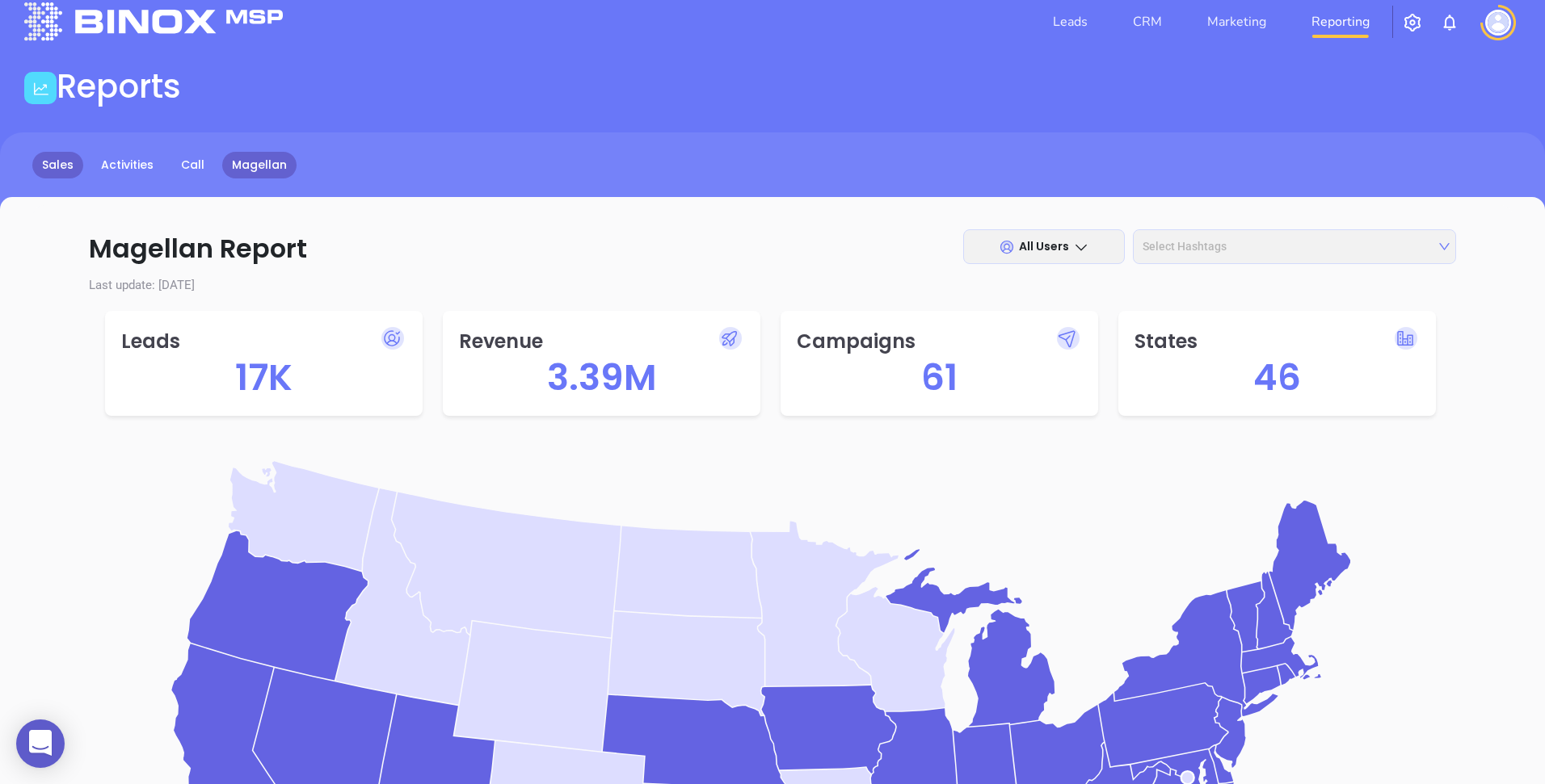
click at [79, 163] on link "Sales" at bounding box center [57, 166] width 50 height 27
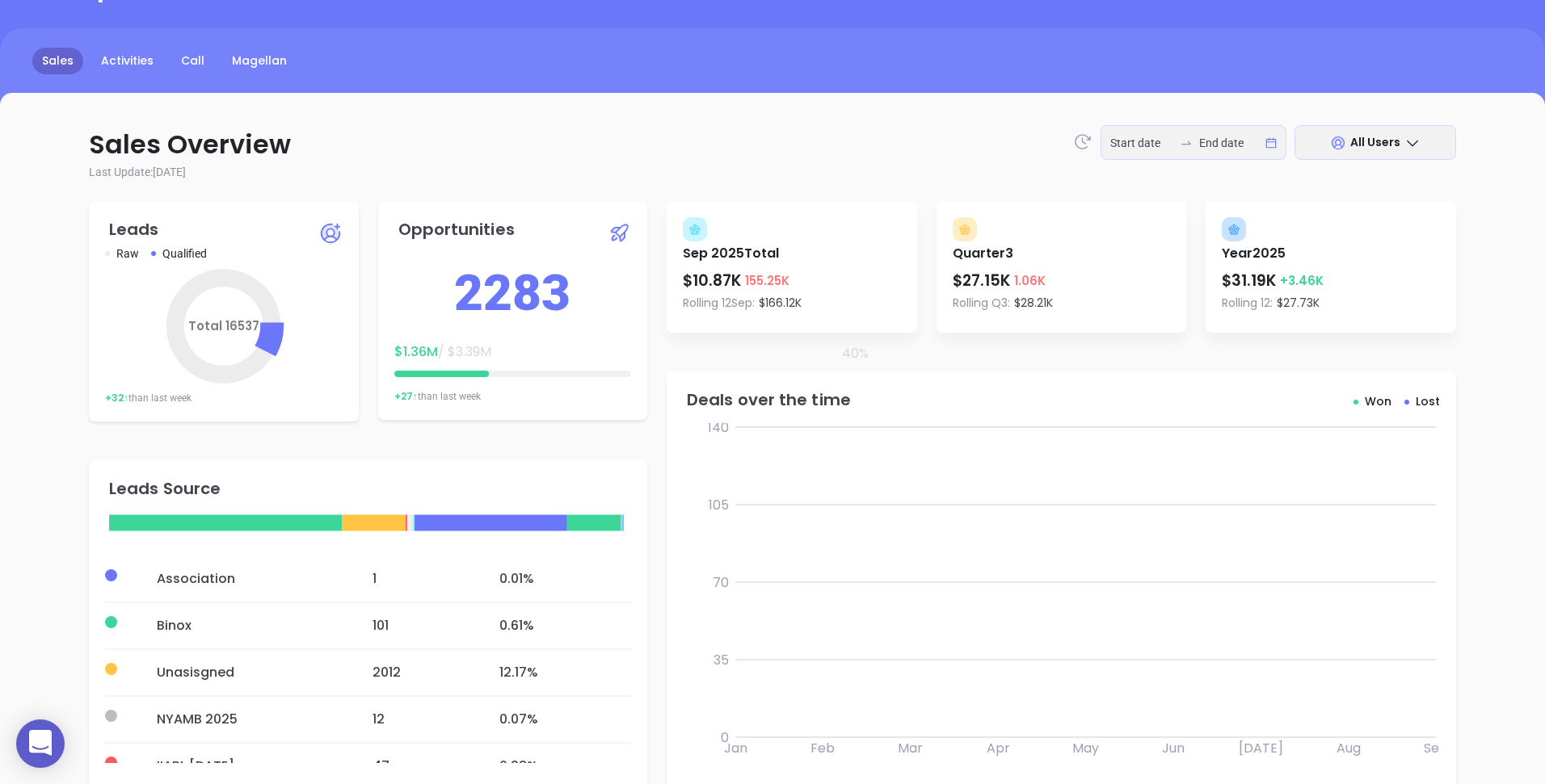
scroll to position [160, 0]
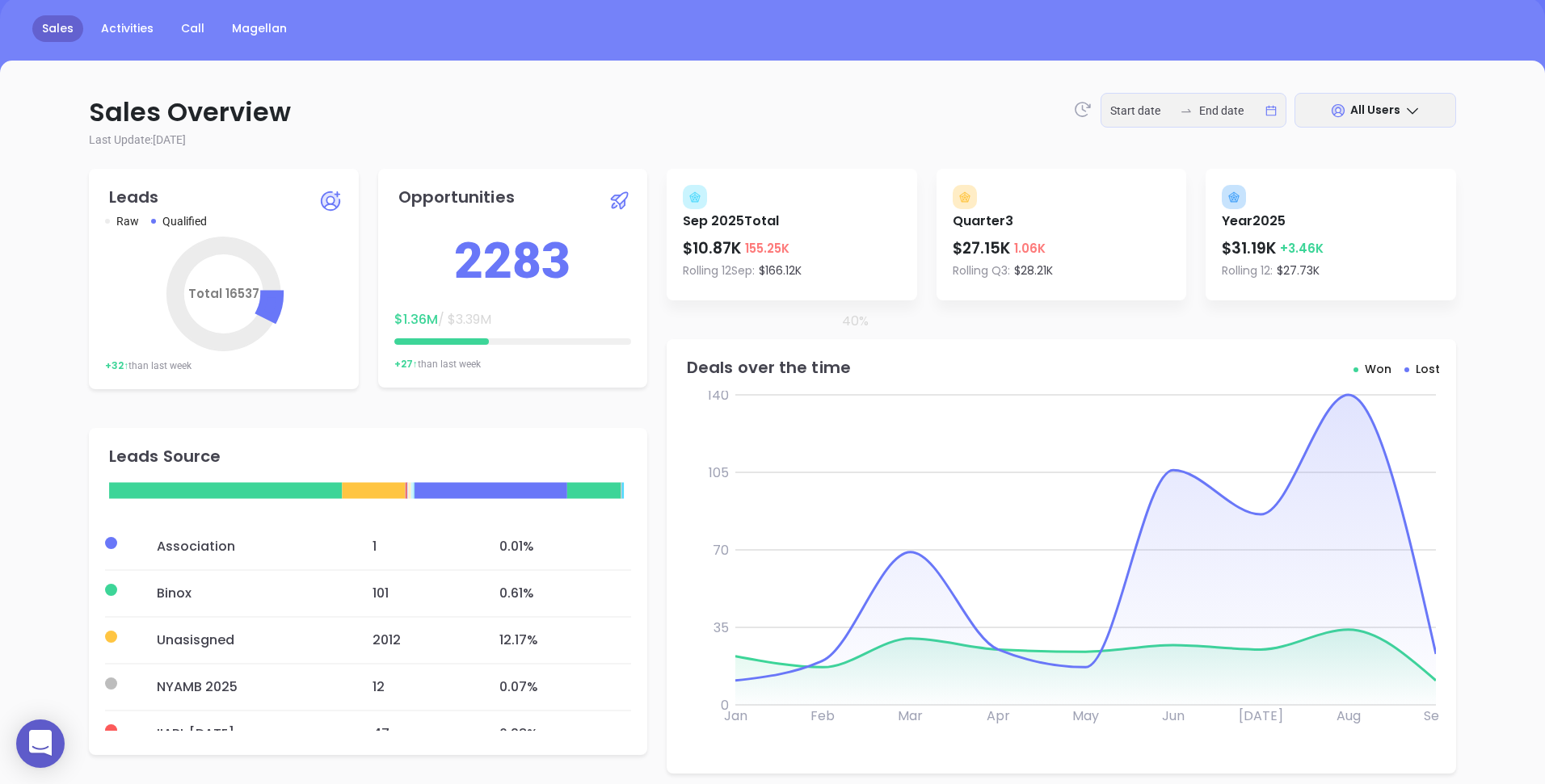
click at [427, 340] on div at bounding box center [441, 342] width 94 height 7
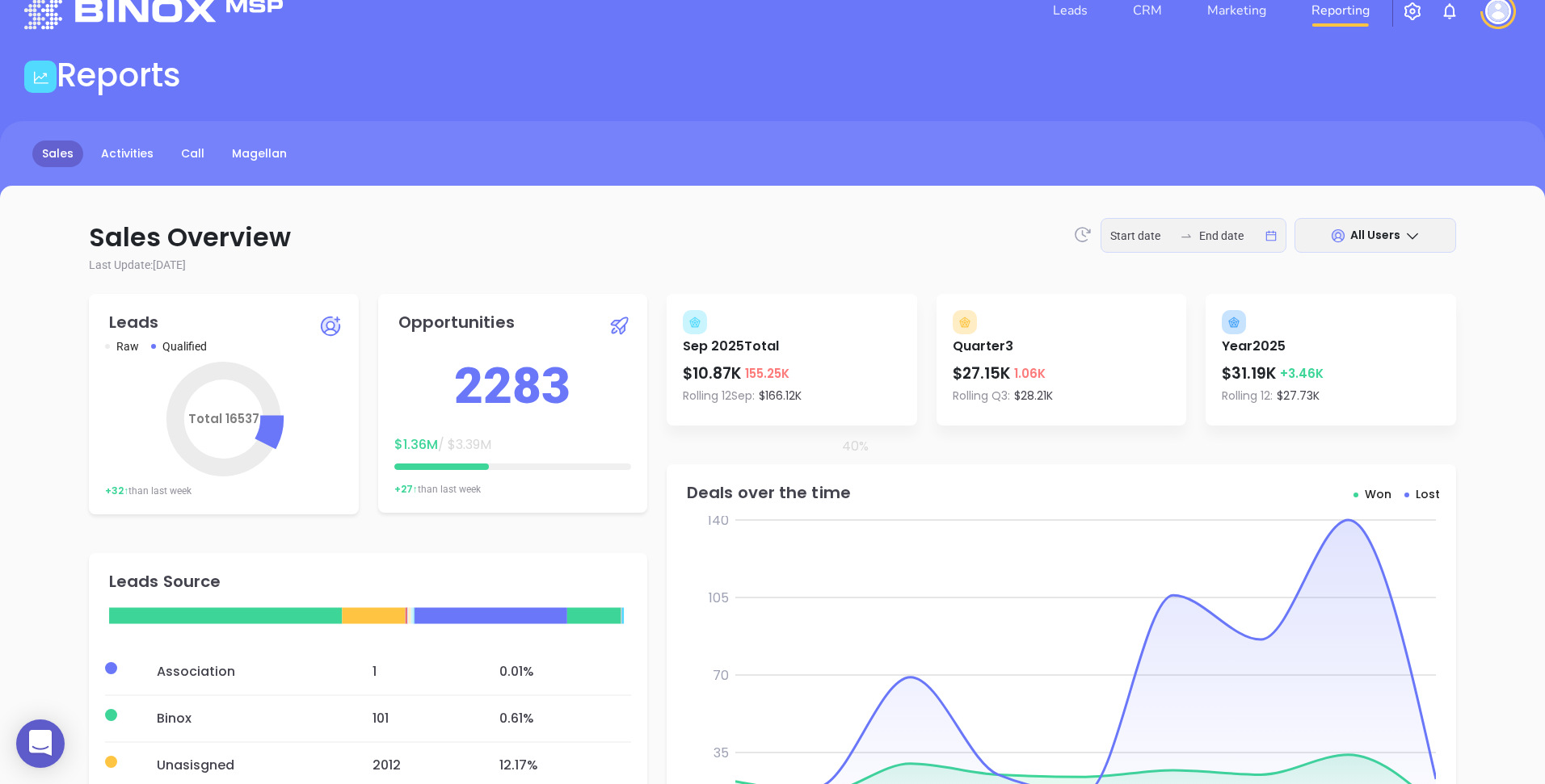
scroll to position [47, 0]
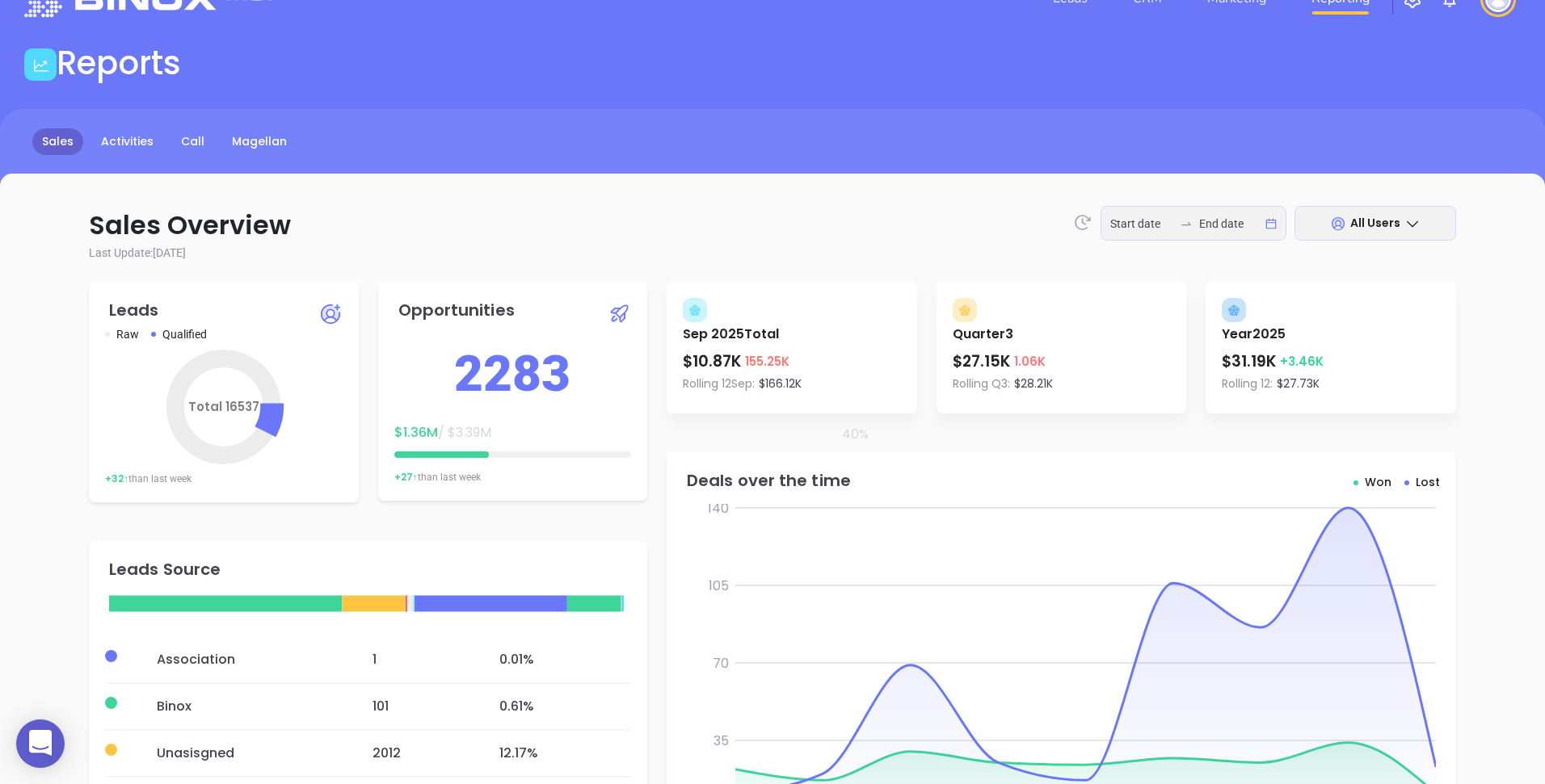
click at [1240, 329] on p "Year [DATE]" at bounding box center [1253, 333] width 64 height 22
click at [766, 235] on p "Sales Overview All Users" at bounding box center [772, 225] width 1367 height 39
click at [622, 316] on icon at bounding box center [618, 315] width 13 height 13
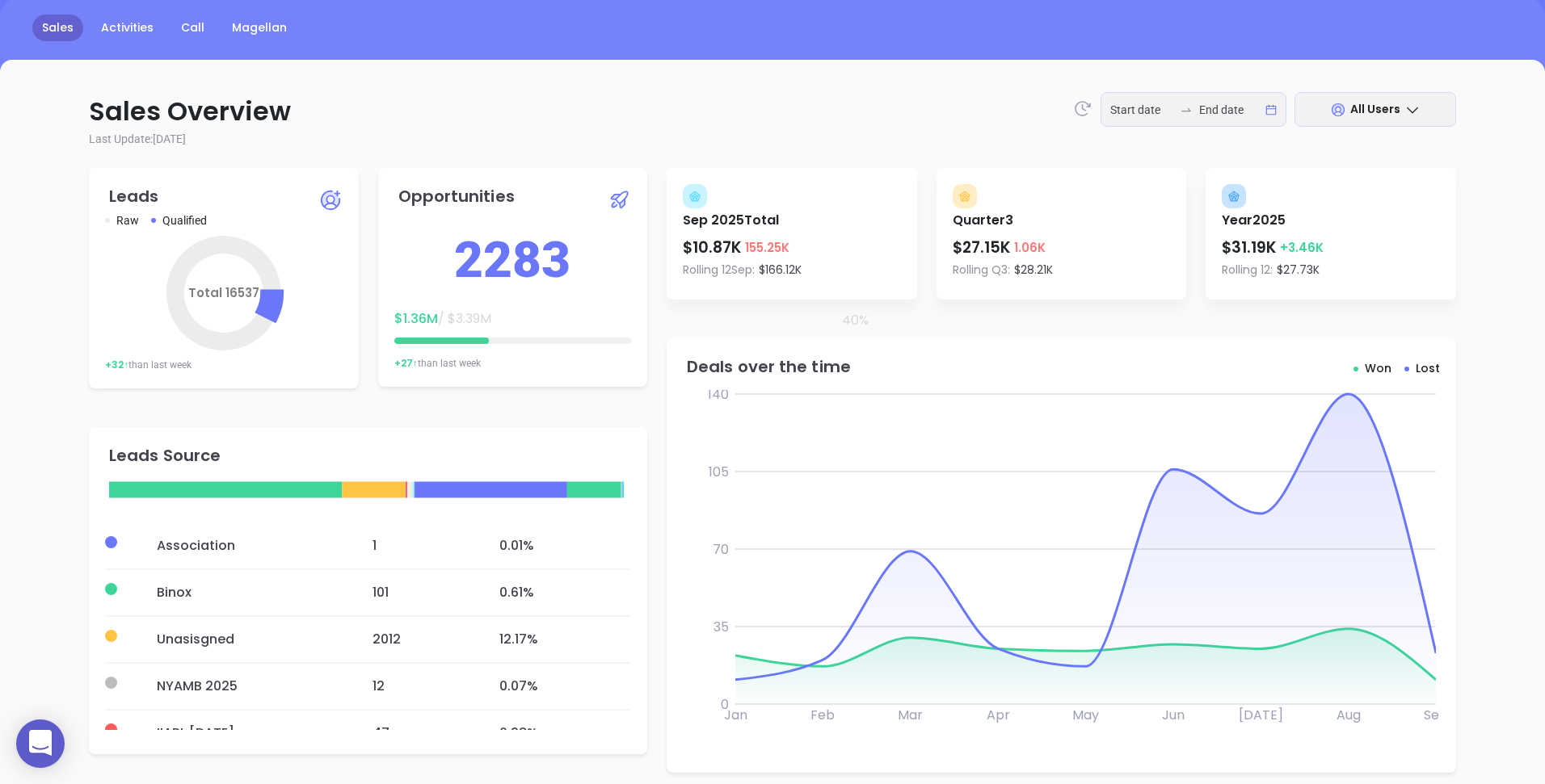
scroll to position [265, 0]
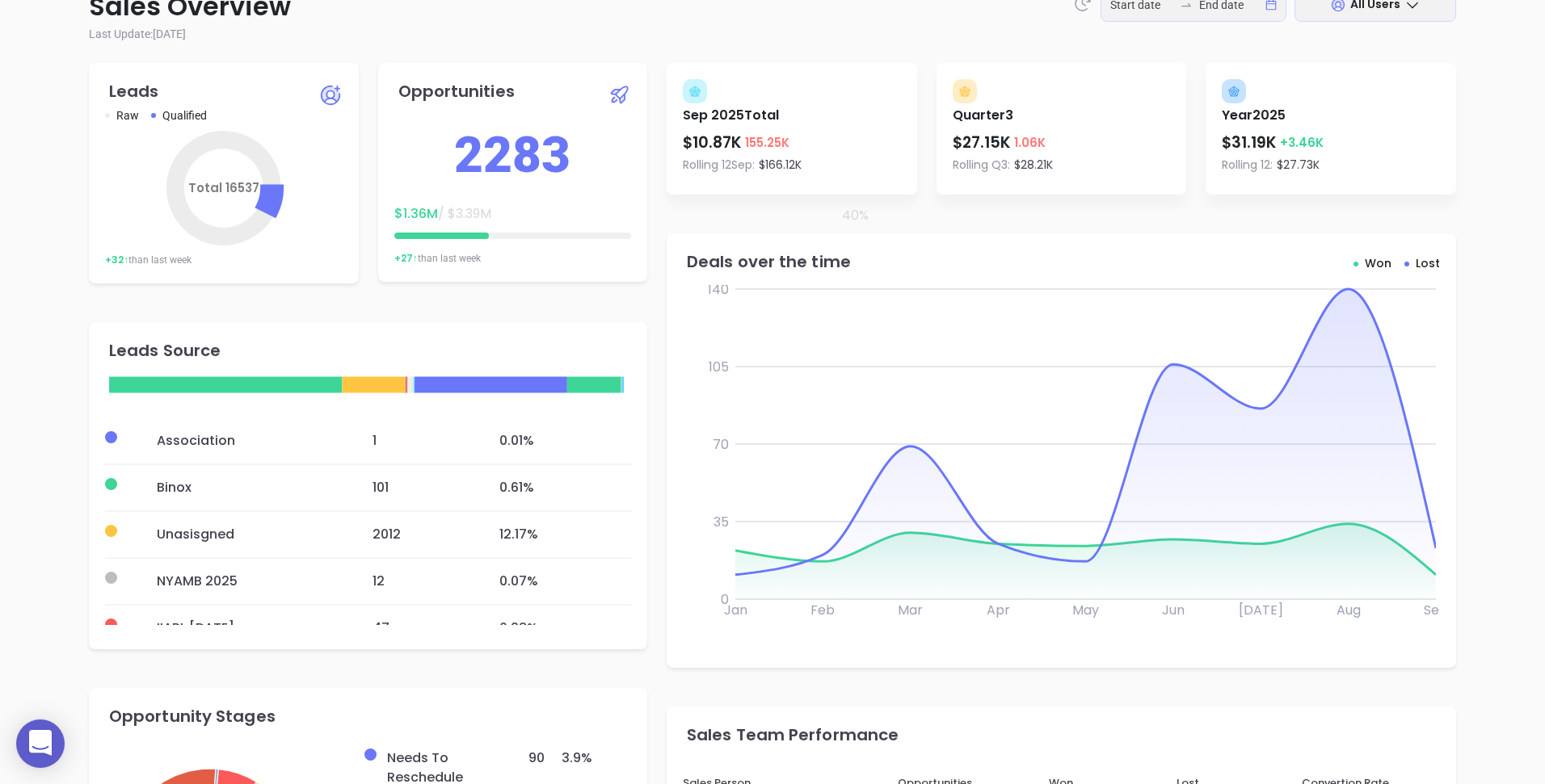
click at [418, 222] on span "$ 1.36M" at bounding box center [416, 214] width 44 height 19
click at [418, 230] on div at bounding box center [512, 235] width 237 height 18
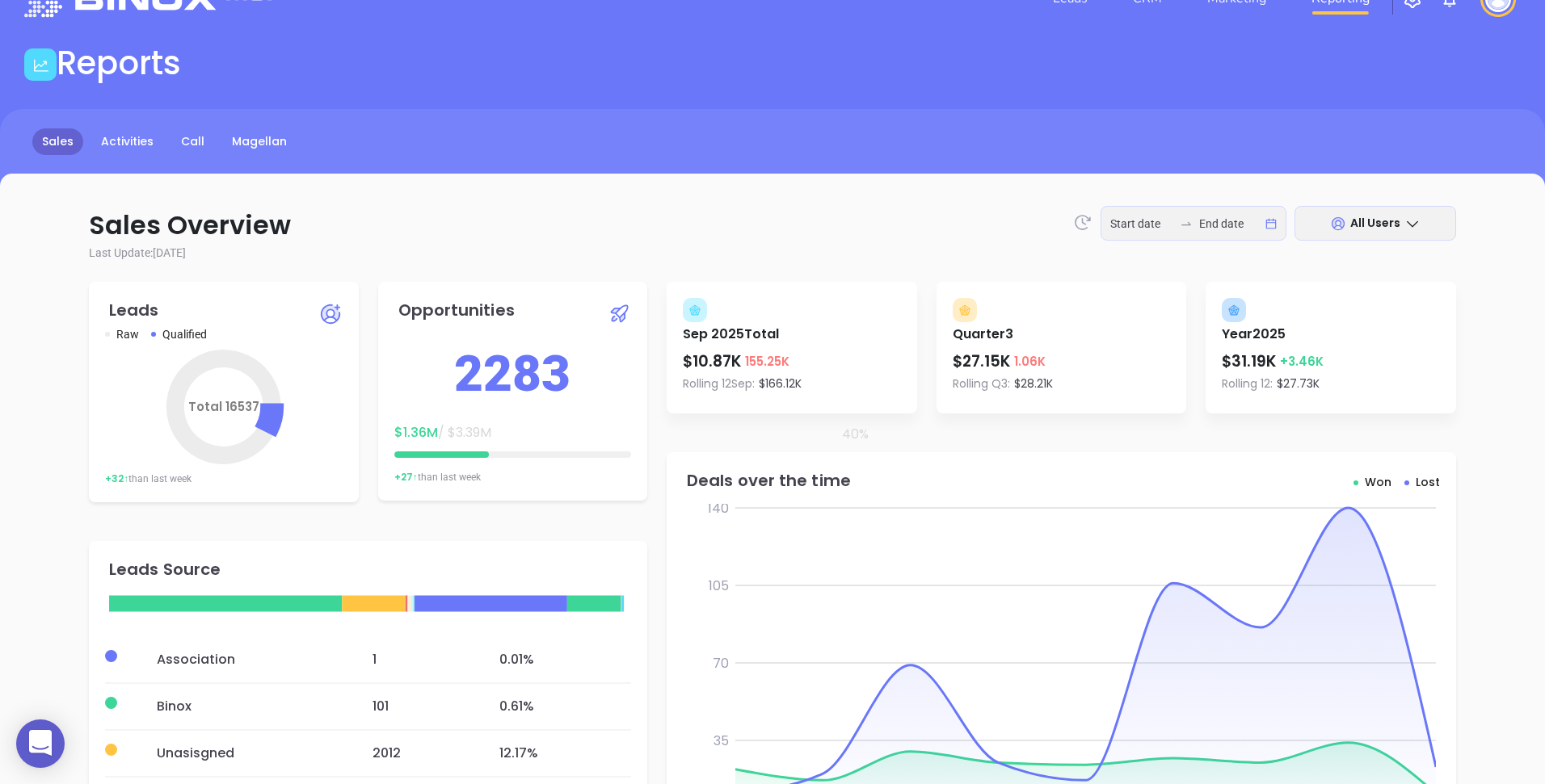
scroll to position [0, 0]
